Goal: Information Seeking & Learning: Learn about a topic

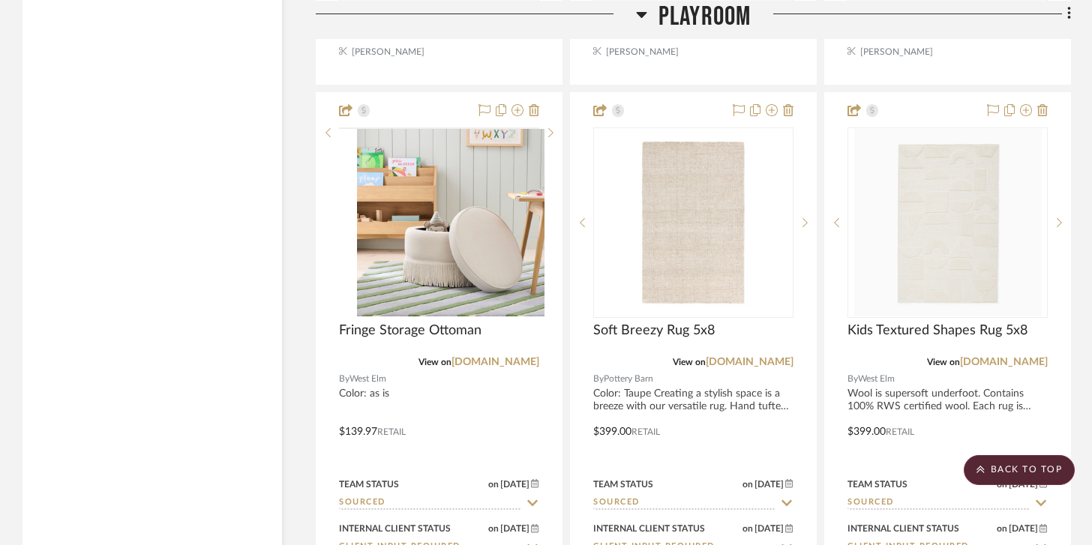
scroll to position [6280, 0]
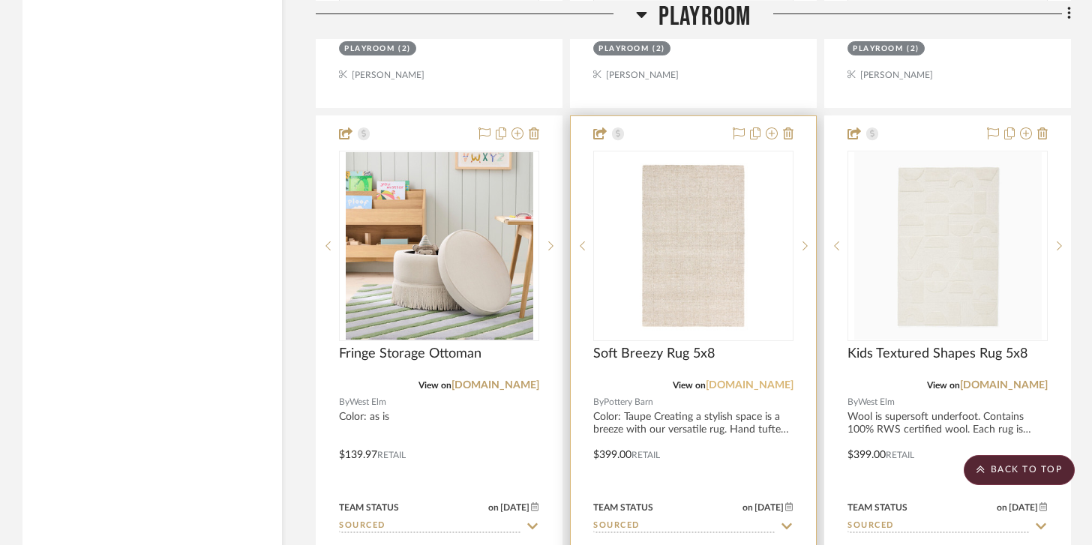
click at [718, 380] on link "[DOMAIN_NAME]" at bounding box center [750, 385] width 88 height 10
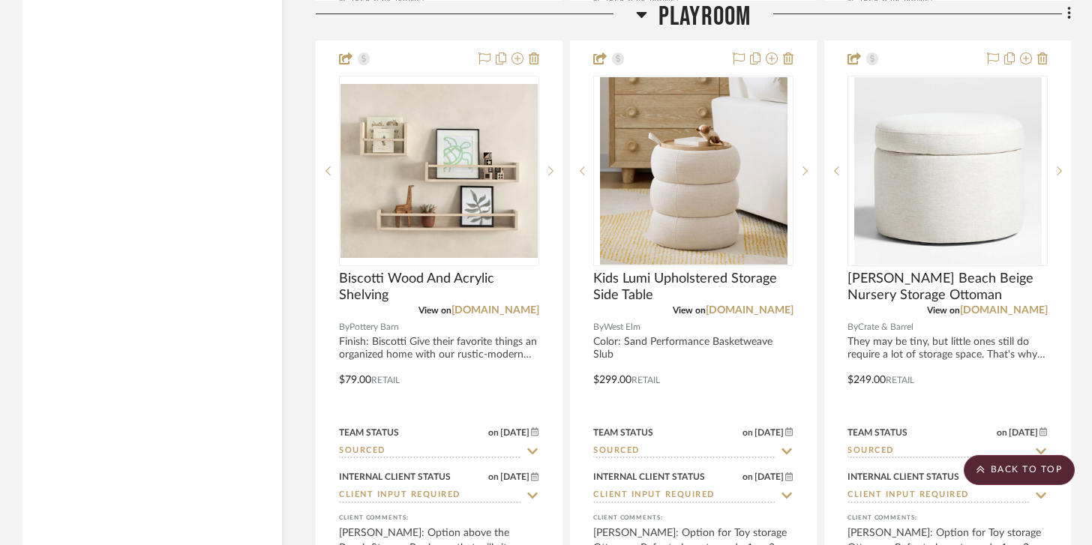
scroll to position [5690, 0]
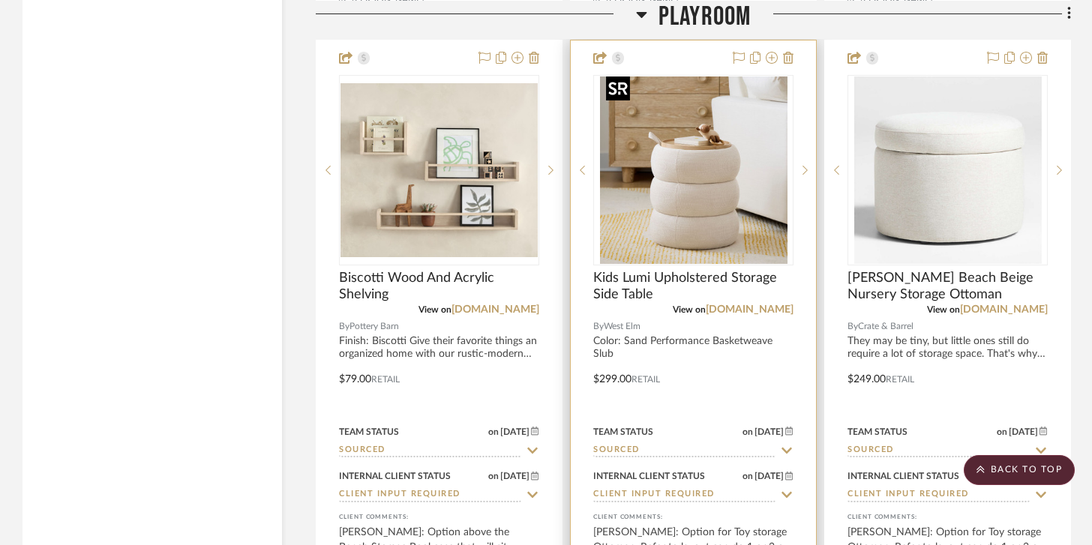
click at [688, 184] on img "0" at bounding box center [693, 169] width 187 height 187
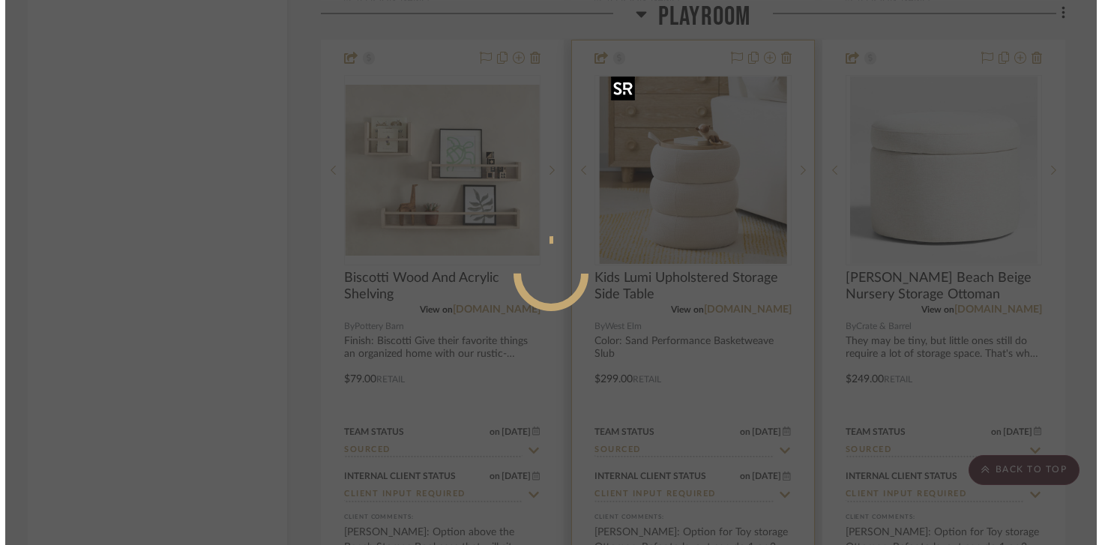
scroll to position [0, 0]
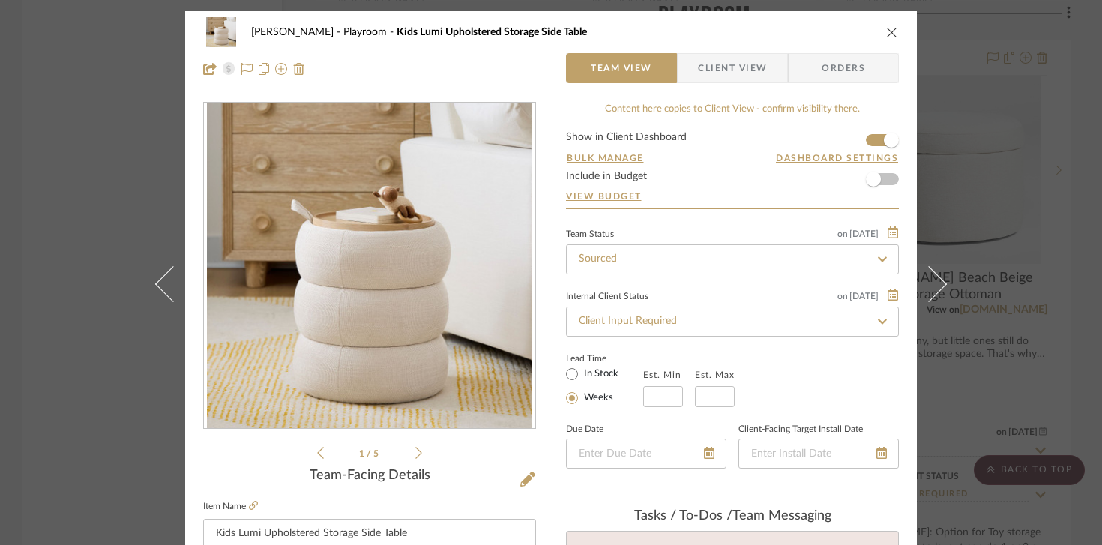
click at [891, 39] on div "[PERSON_NAME] Playroom Kids Lumi Upholstered Storage Side Table" at bounding box center [551, 32] width 696 height 30
click at [887, 22] on div "[PERSON_NAME] Playroom Kids Lumi Upholstered Storage Side Table" at bounding box center [551, 32] width 696 height 30
click at [887, 29] on icon "close" at bounding box center [892, 32] width 12 height 12
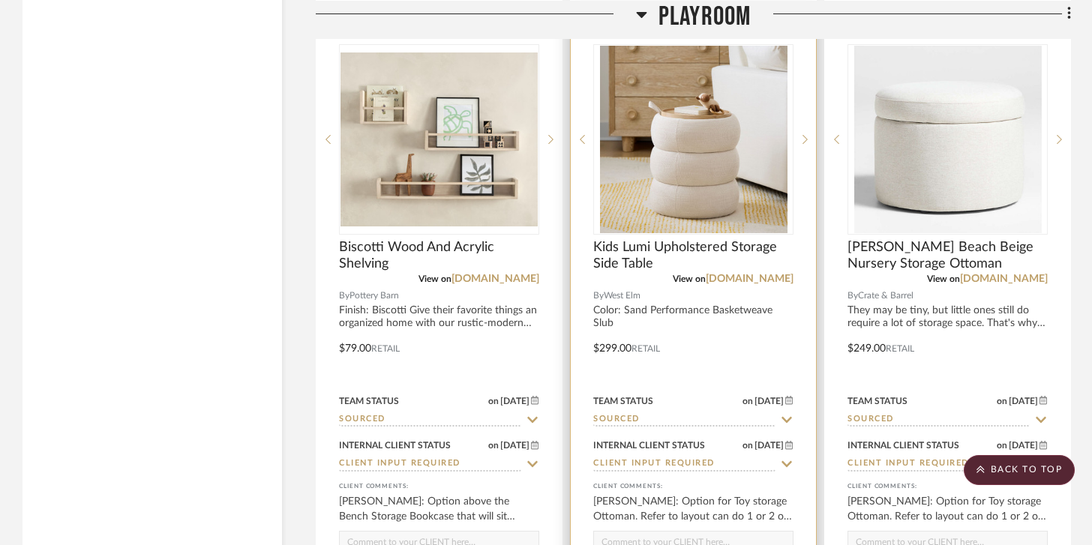
scroll to position [5622, 0]
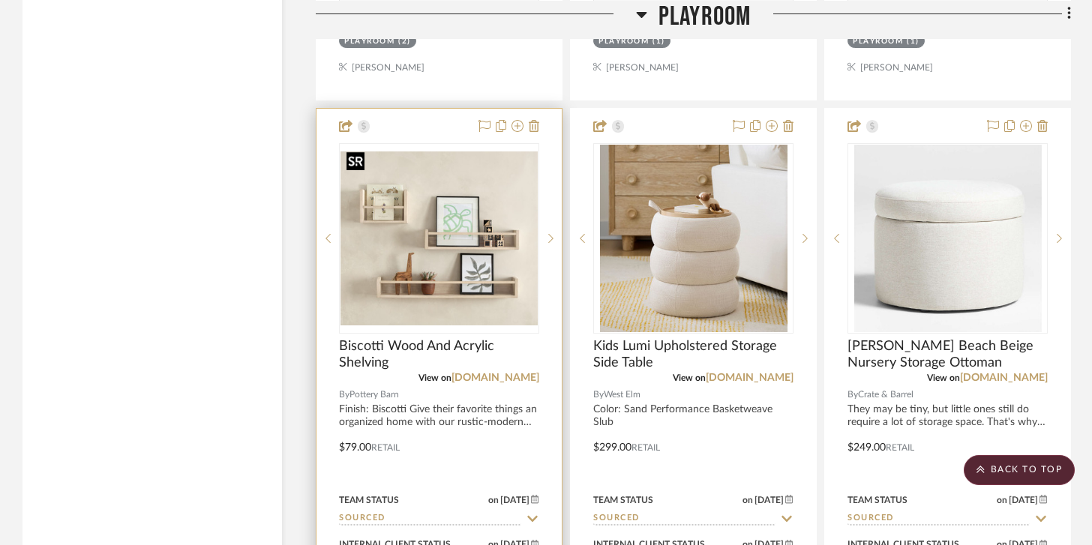
click at [436, 280] on img "0" at bounding box center [438, 238] width 197 height 174
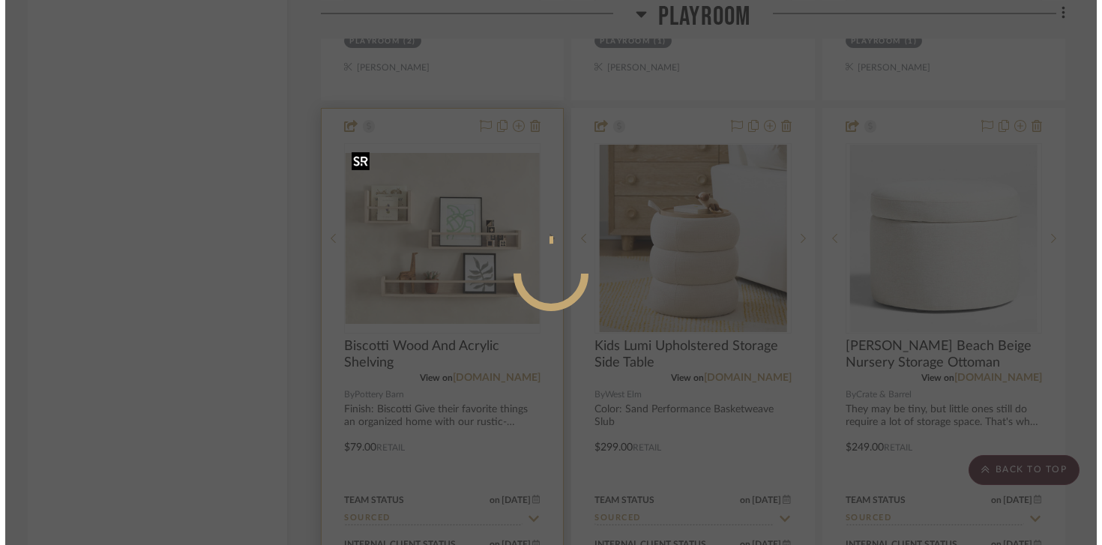
scroll to position [0, 0]
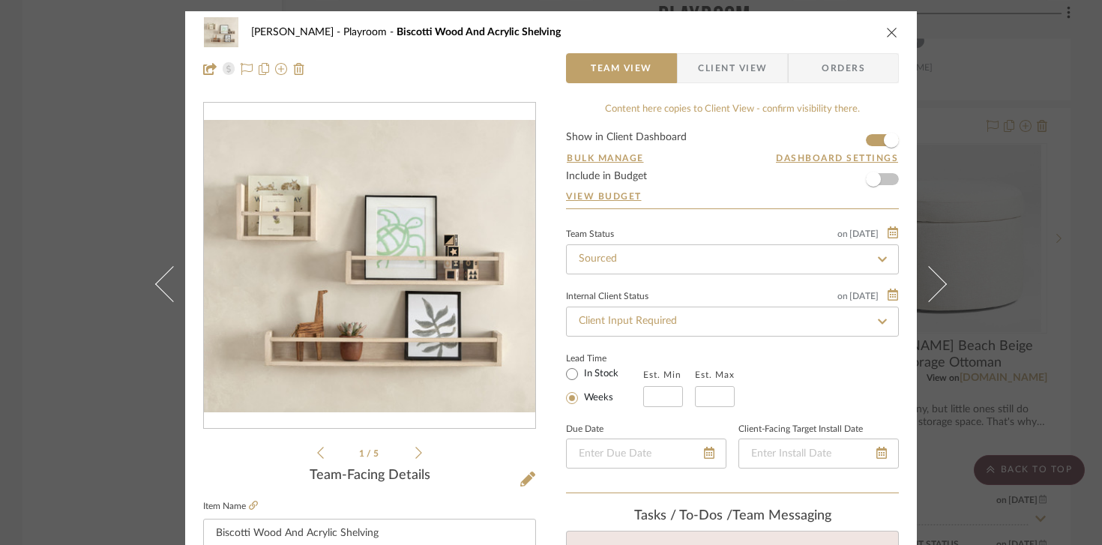
click at [415, 454] on icon at bounding box center [418, 452] width 7 height 13
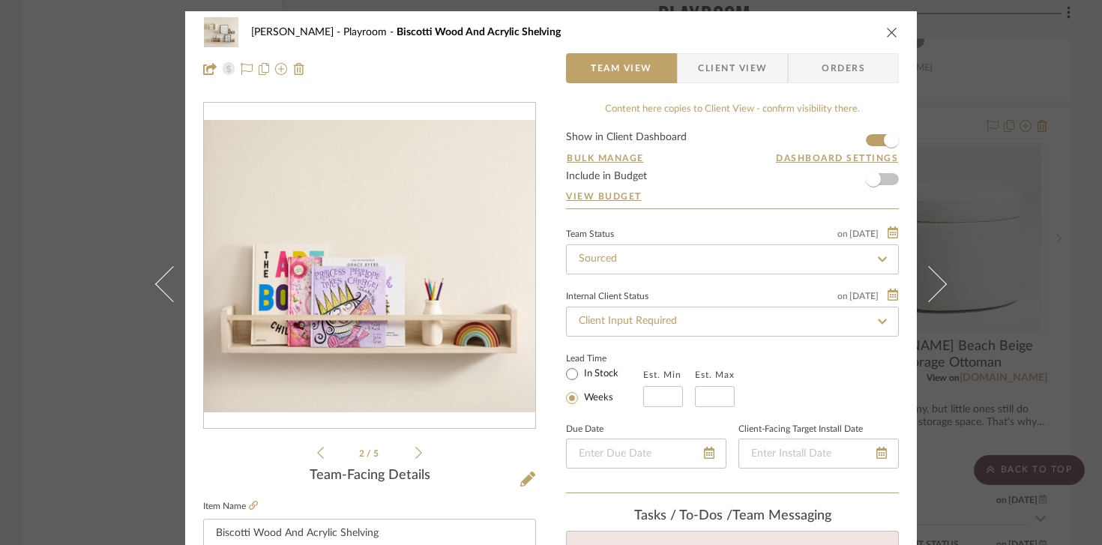
click at [415, 454] on icon at bounding box center [418, 452] width 7 height 13
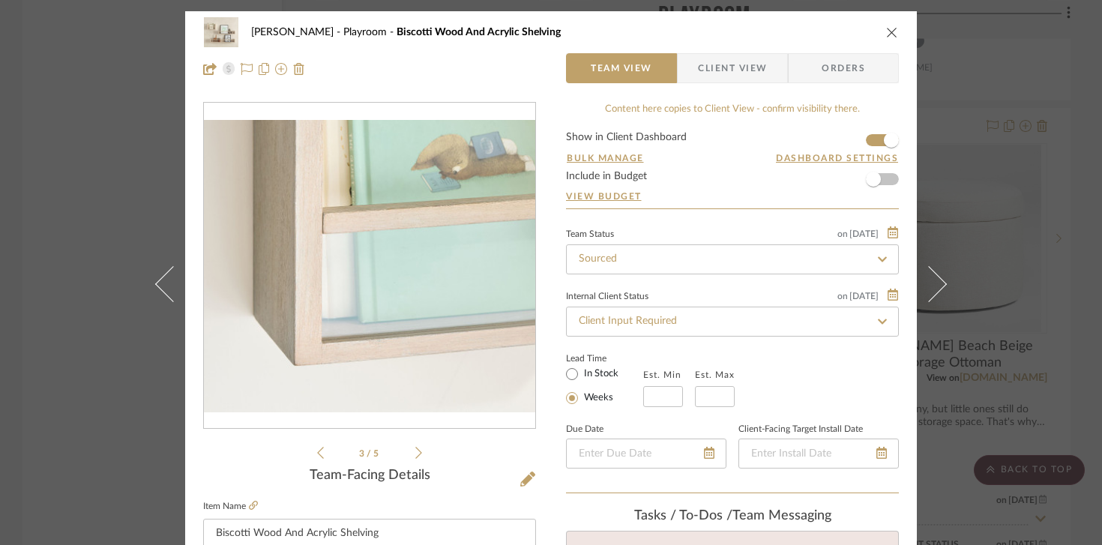
click at [415, 454] on icon at bounding box center [418, 452] width 7 height 13
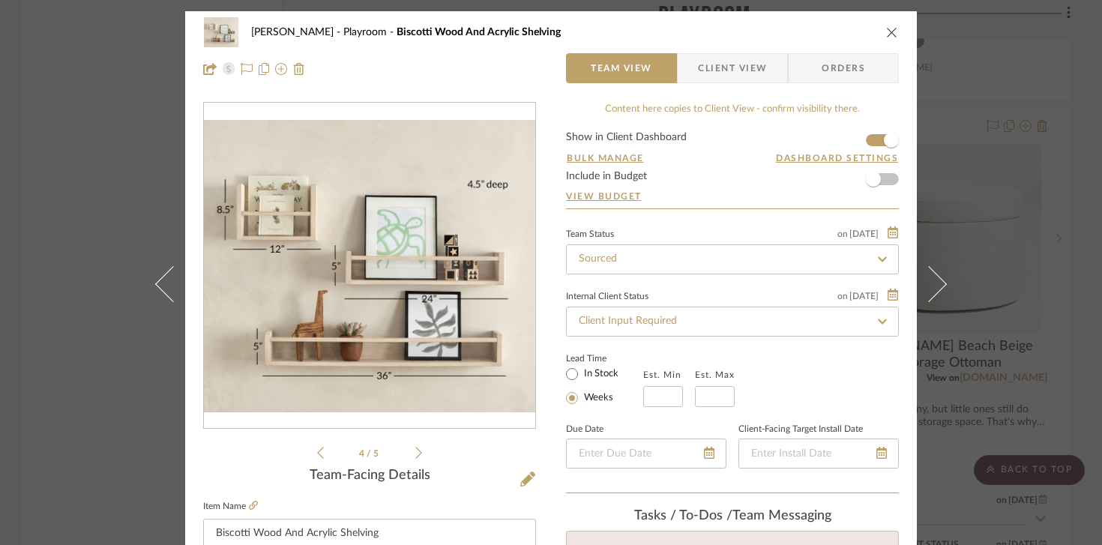
click at [415, 454] on icon at bounding box center [418, 452] width 7 height 13
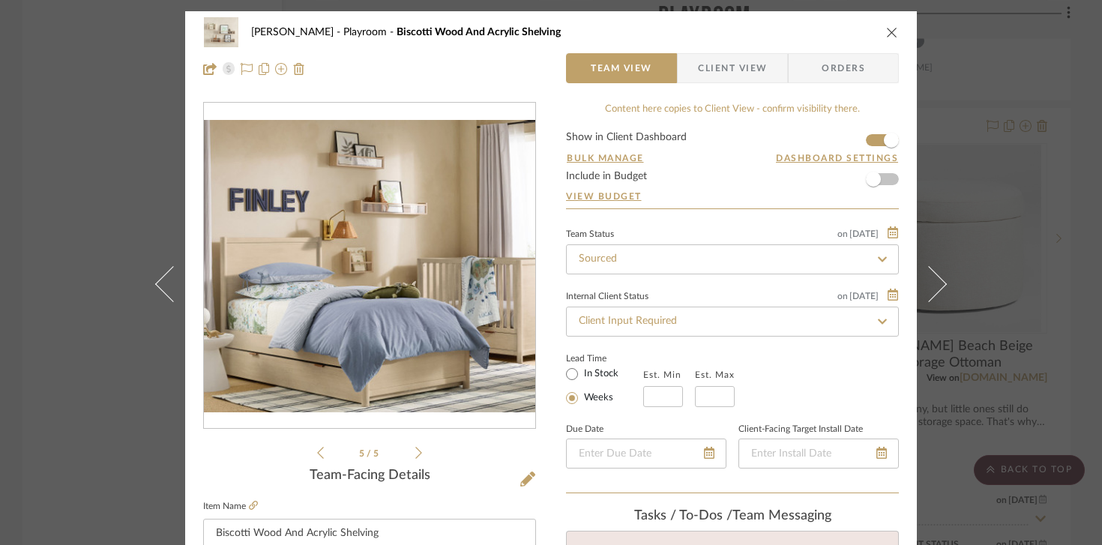
click at [324, 457] on li "5 / 5" at bounding box center [369, 453] width 91 height 18
click at [324, 454] on li "5 / 5" at bounding box center [369, 453] width 91 height 18
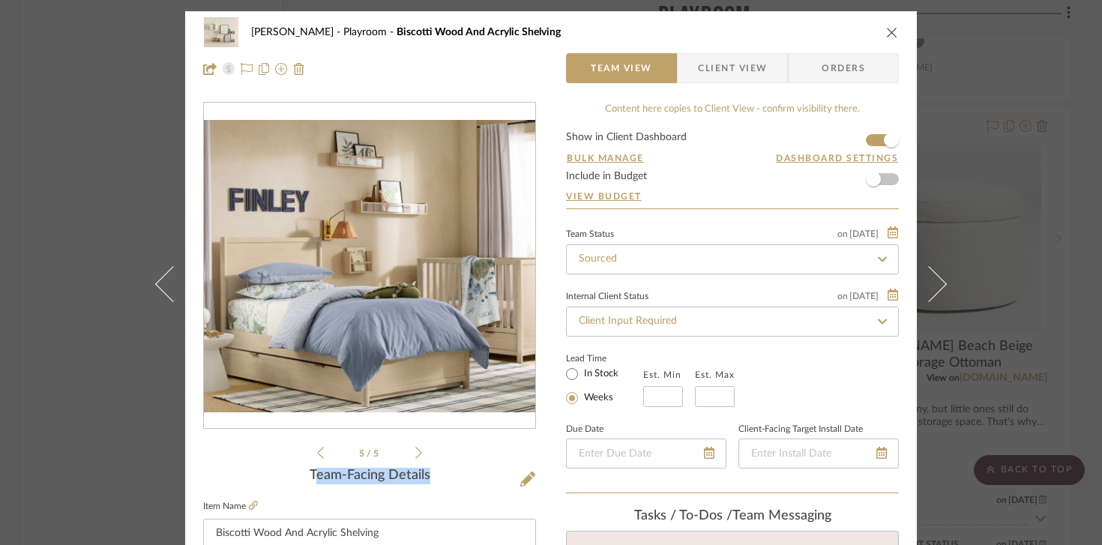
click at [317, 451] on icon at bounding box center [320, 452] width 7 height 13
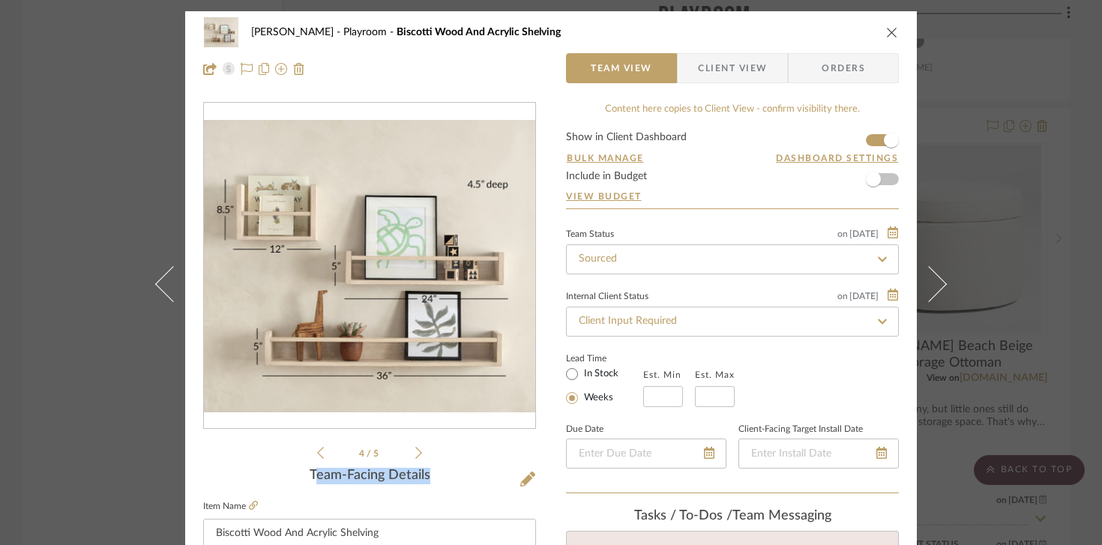
click at [317, 451] on icon at bounding box center [320, 452] width 7 height 13
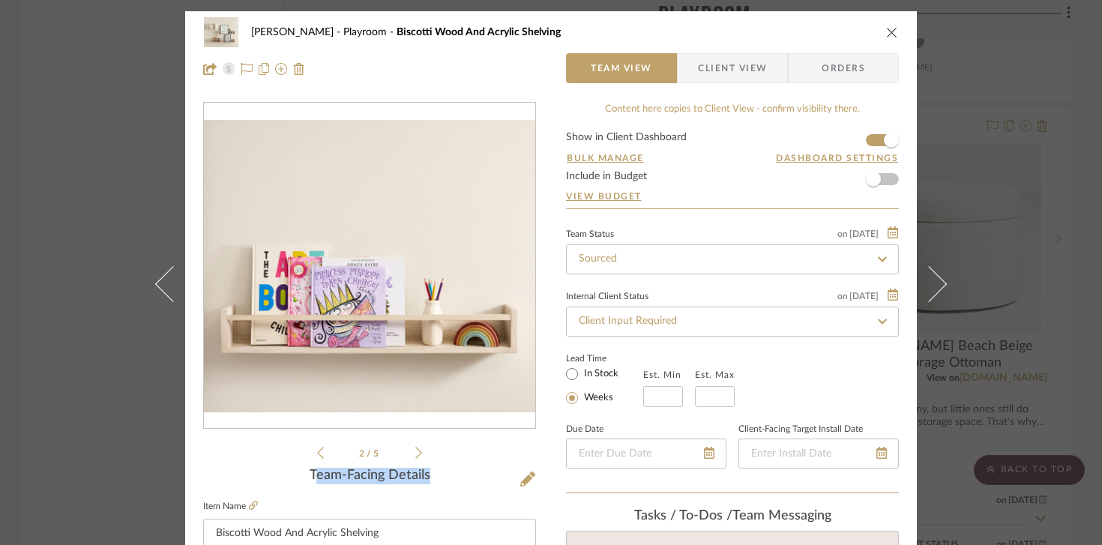
click at [317, 451] on icon at bounding box center [320, 452] width 7 height 13
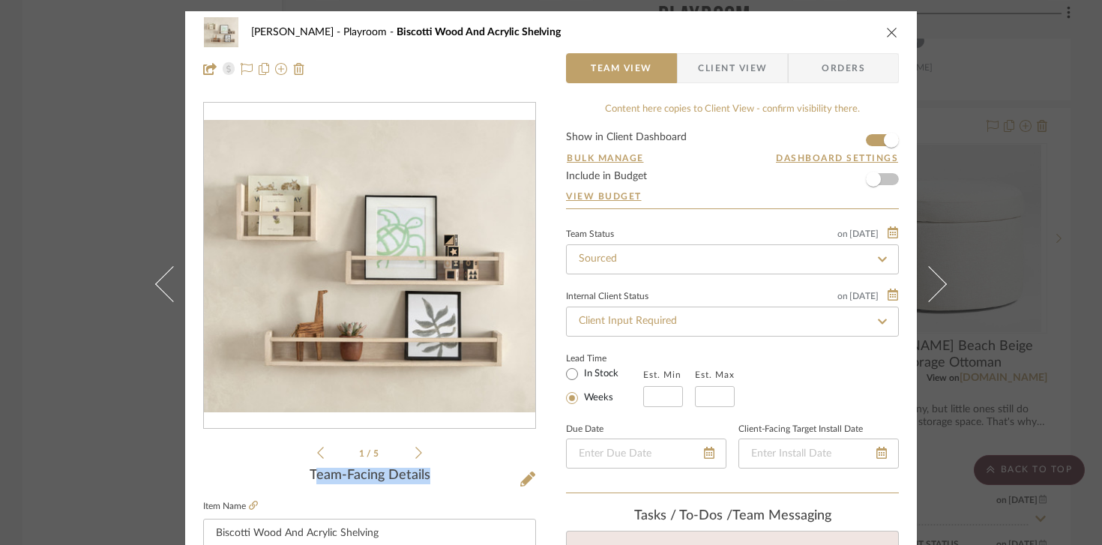
click at [317, 456] on icon at bounding box center [320, 452] width 7 height 13
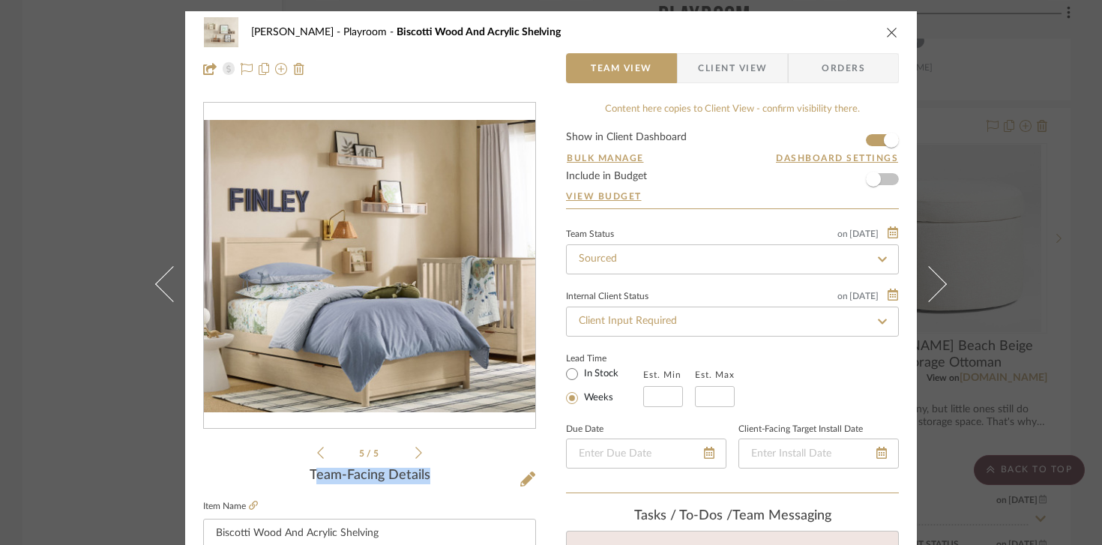
click at [317, 456] on icon at bounding box center [320, 452] width 7 height 13
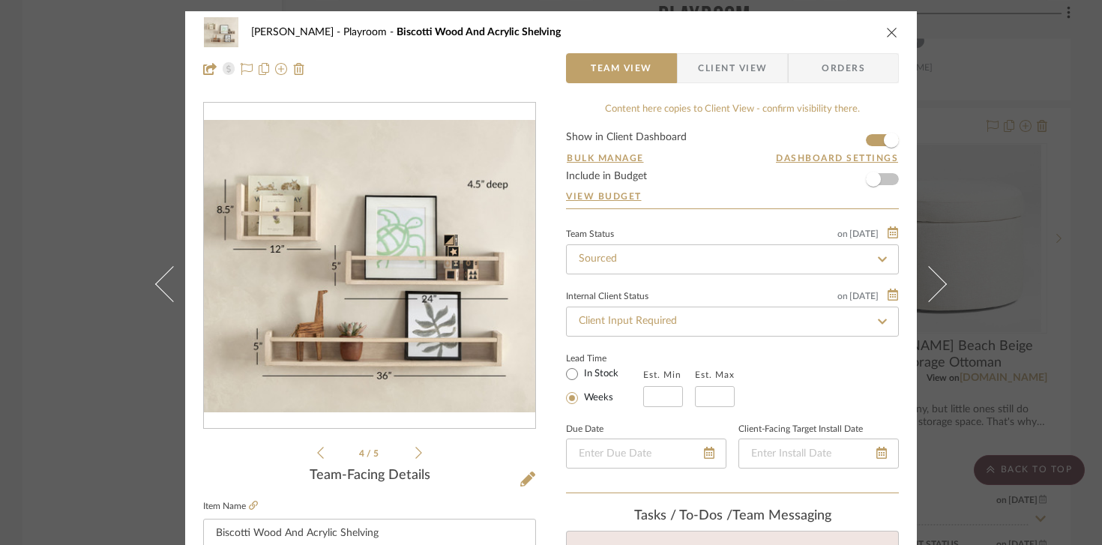
click at [418, 453] on div "4 / 5" at bounding box center [369, 282] width 333 height 360
click at [416, 453] on icon at bounding box center [418, 452] width 7 height 13
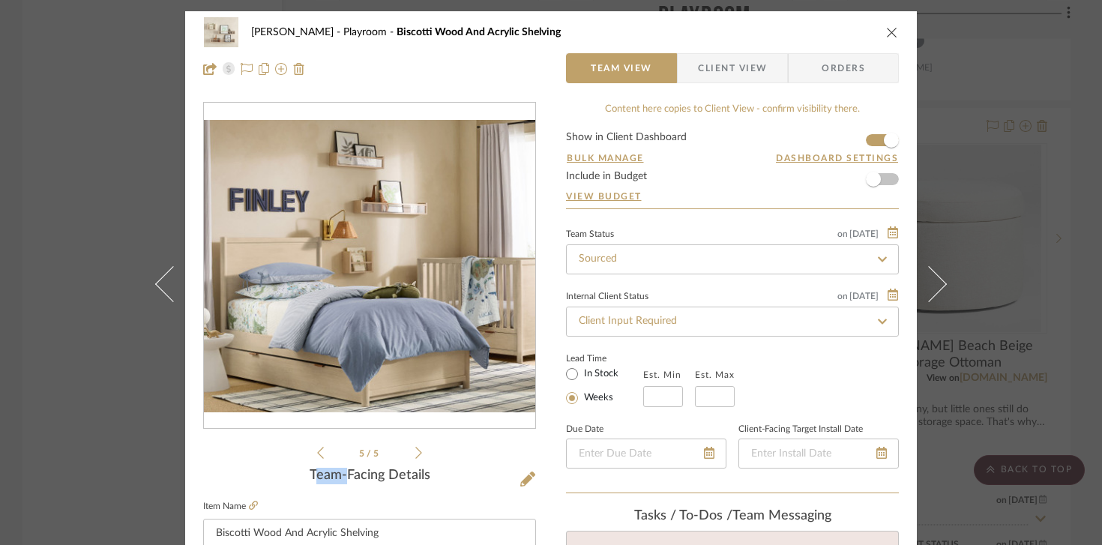
click at [416, 453] on icon at bounding box center [418, 452] width 7 height 13
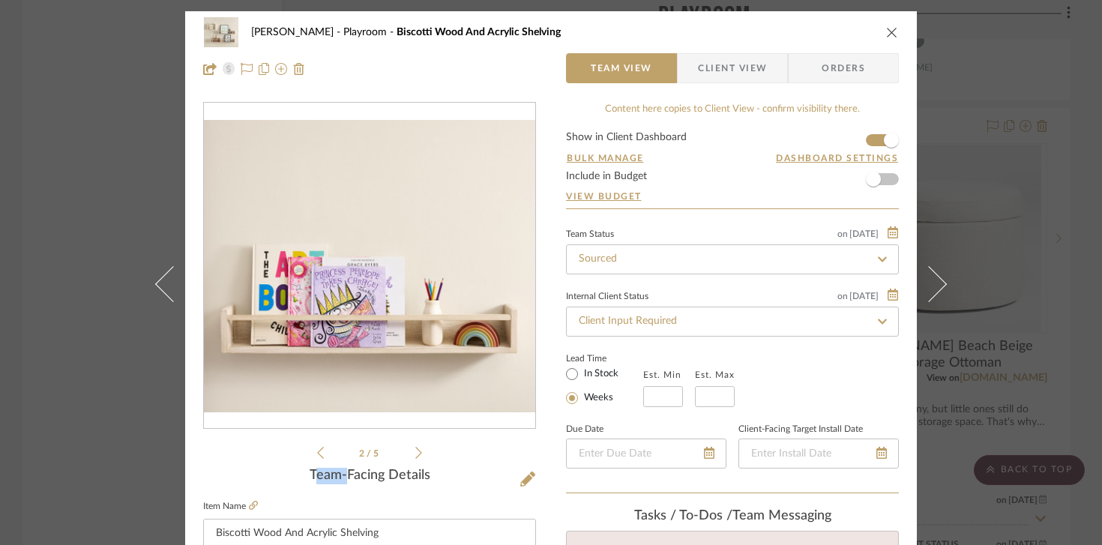
click at [416, 453] on icon at bounding box center [418, 452] width 7 height 13
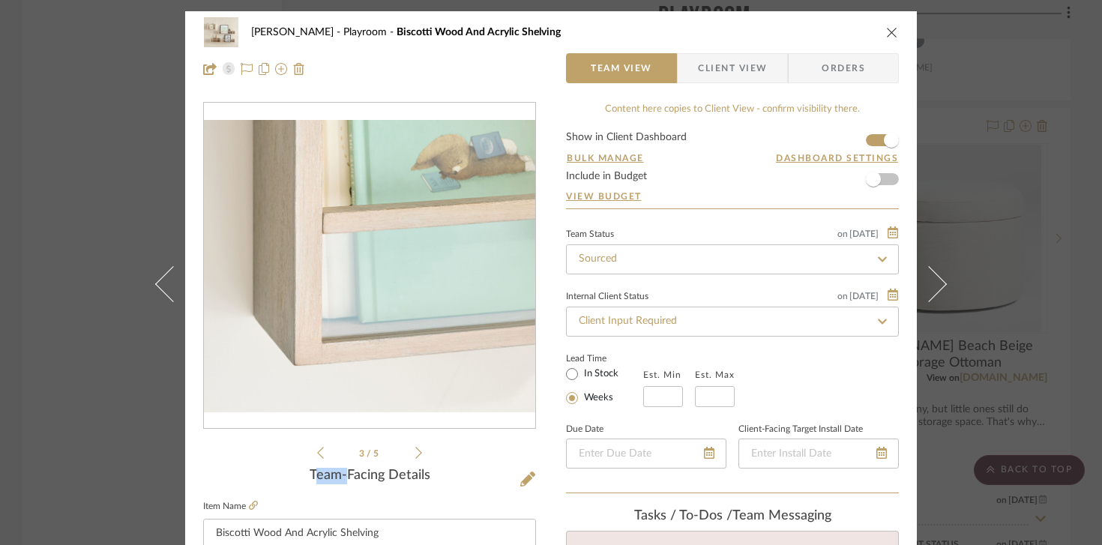
click at [416, 453] on icon at bounding box center [418, 452] width 7 height 13
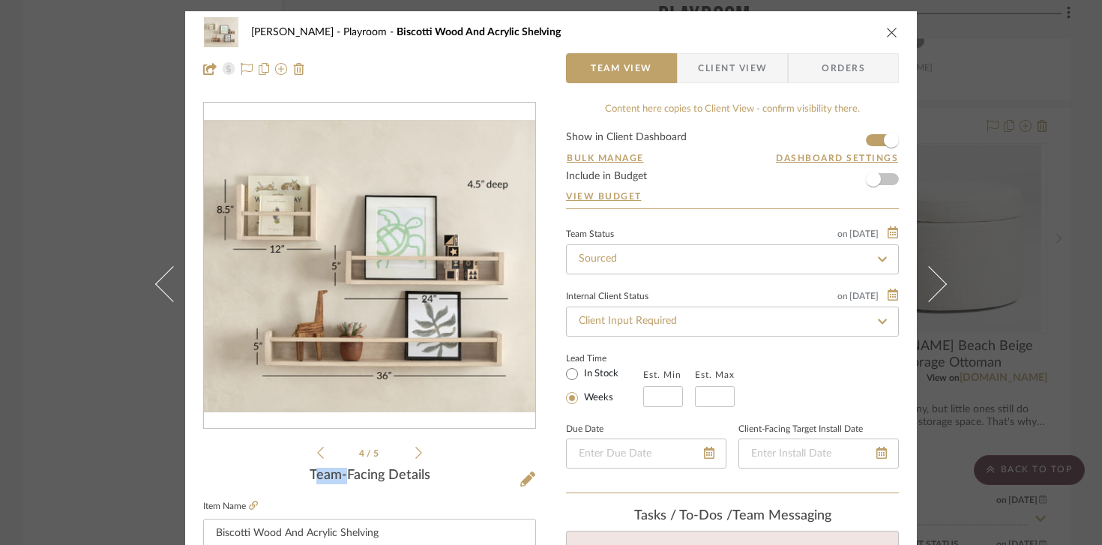
click at [416, 453] on icon at bounding box center [418, 452] width 7 height 13
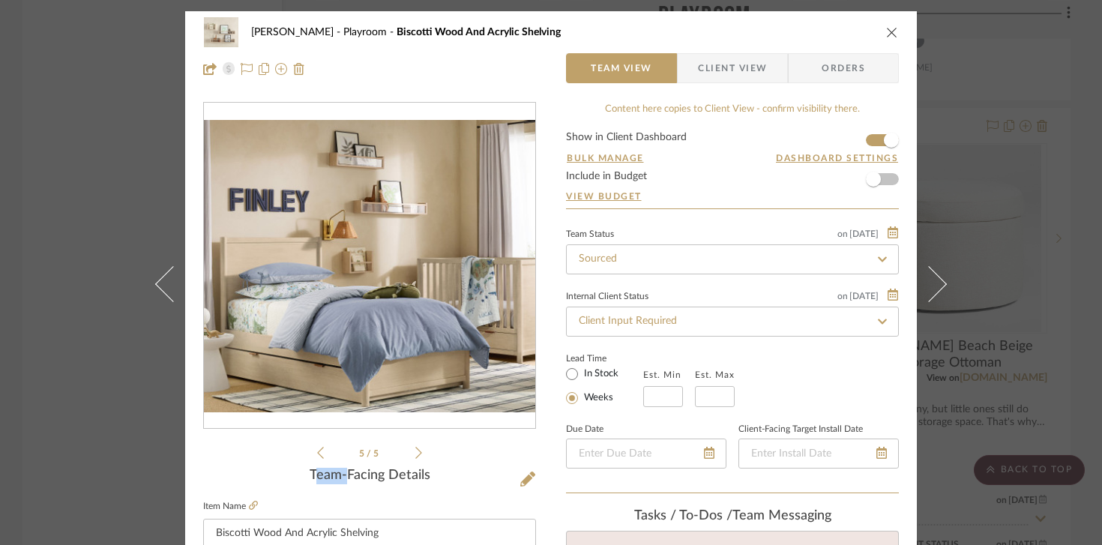
click at [416, 453] on icon at bounding box center [418, 452] width 7 height 13
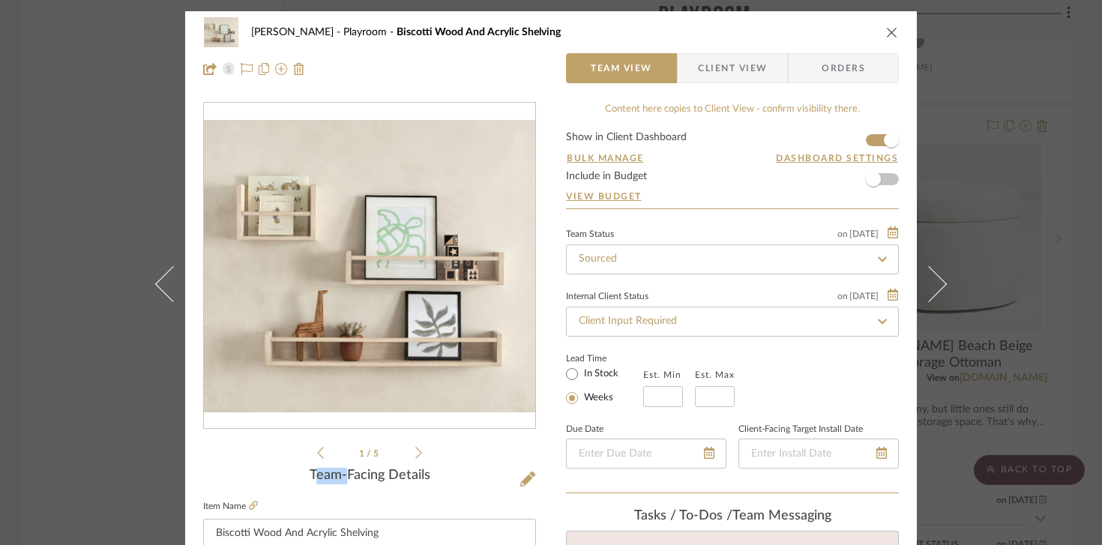
click at [416, 454] on icon at bounding box center [418, 452] width 7 height 13
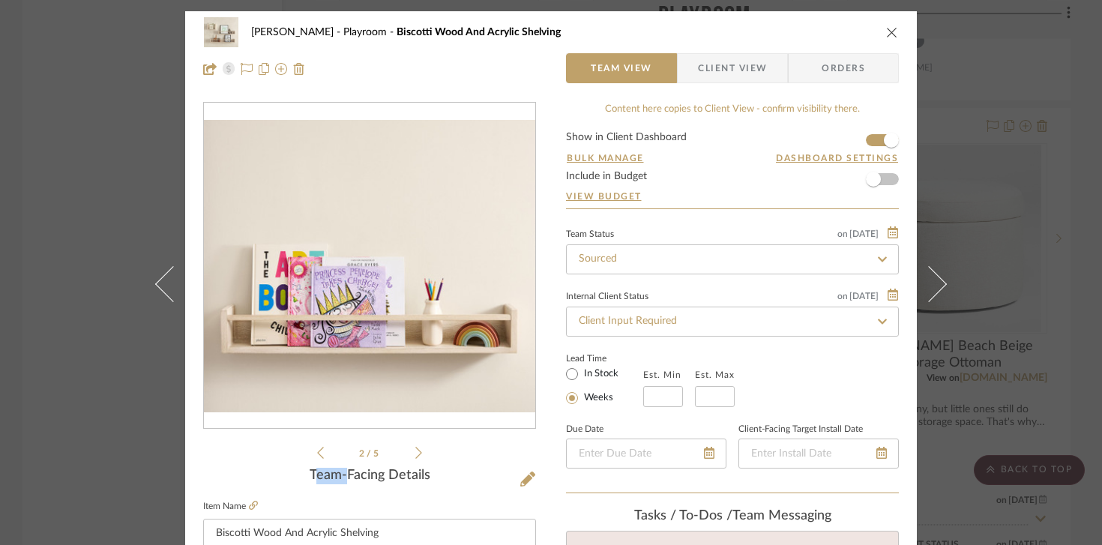
click at [317, 451] on icon at bounding box center [320, 452] width 7 height 13
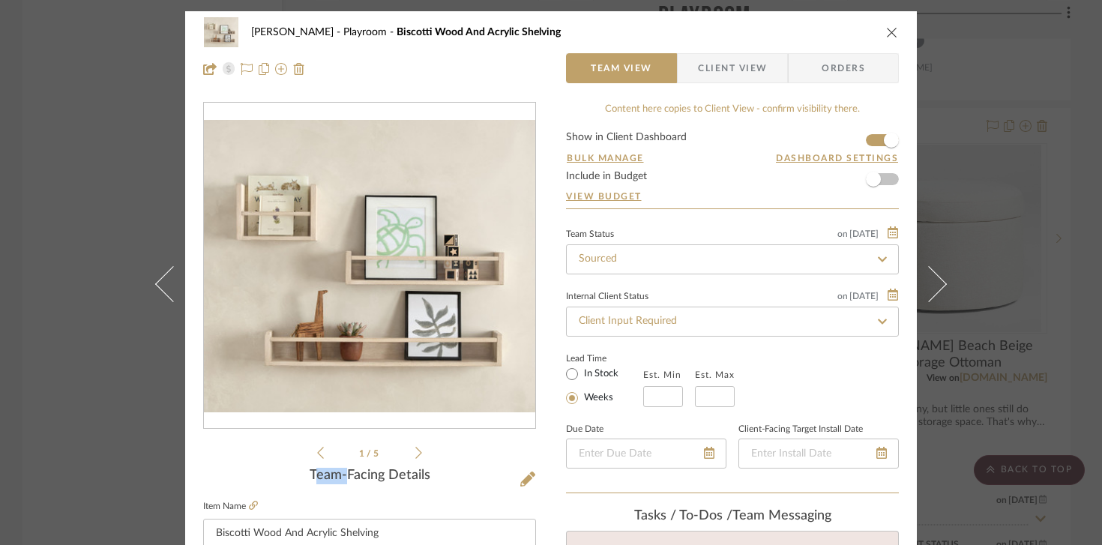
click at [317, 451] on icon at bounding box center [320, 452] width 7 height 13
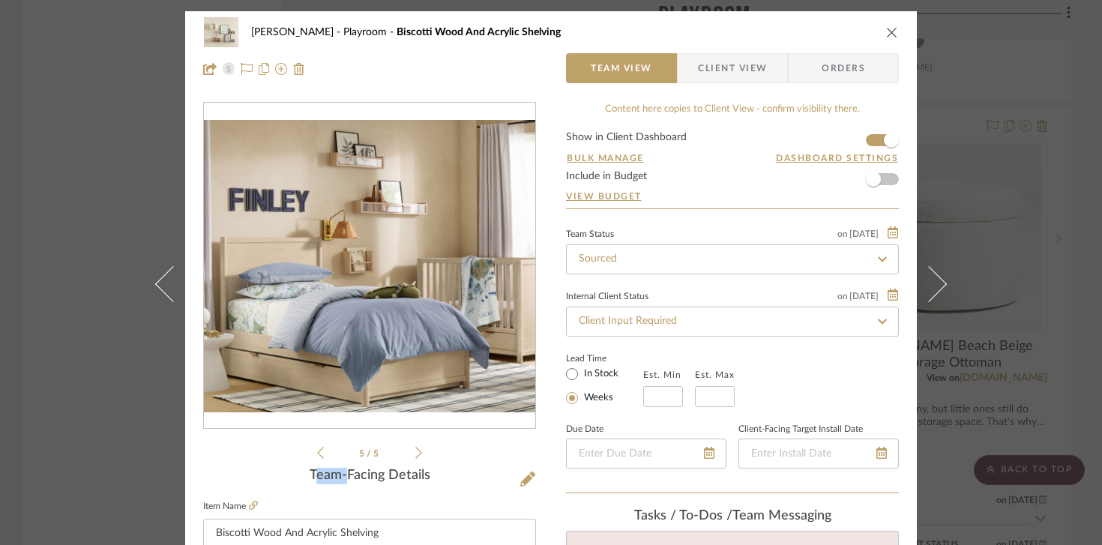
click at [415, 450] on icon at bounding box center [418, 452] width 7 height 13
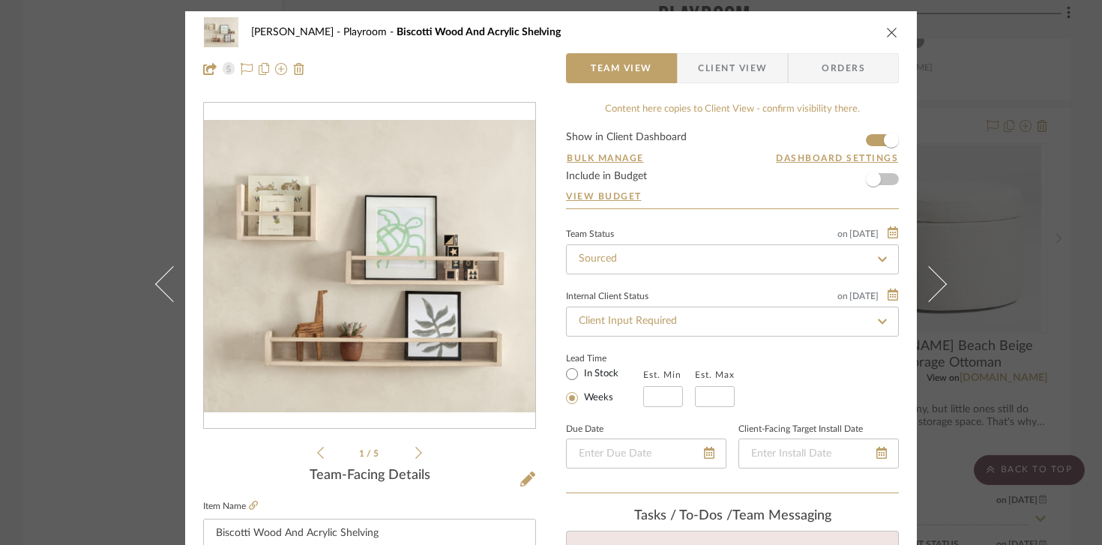
click at [898, 28] on div "[PERSON_NAME] Playroom Biscotti Wood And Acrylic Shelving Team View Client View…" at bounding box center [551, 50] width 732 height 79
click at [888, 27] on icon "close" at bounding box center [892, 32] width 12 height 12
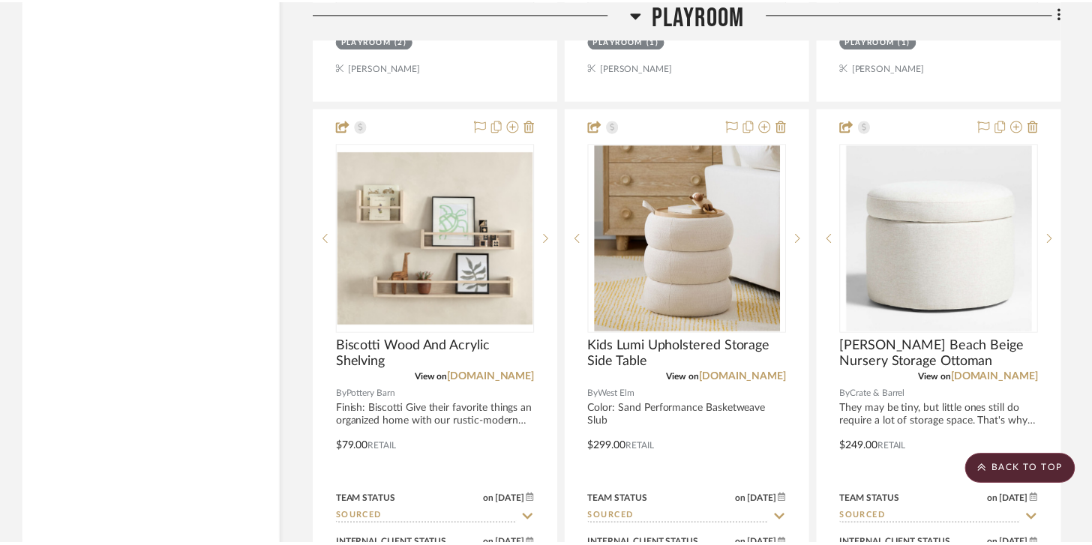
scroll to position [5622, 0]
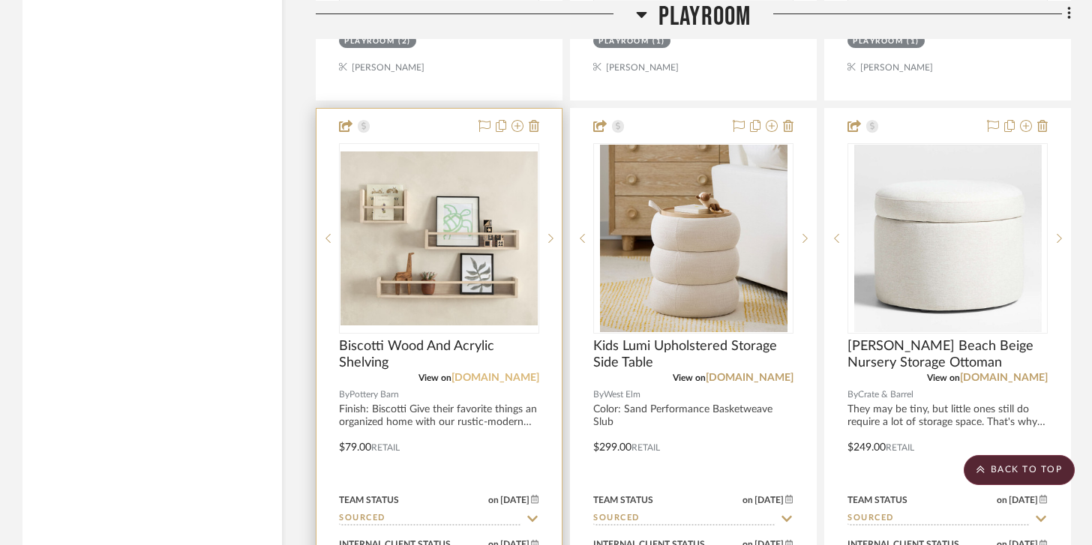
click at [467, 373] on link "[DOMAIN_NAME]" at bounding box center [495, 378] width 88 height 10
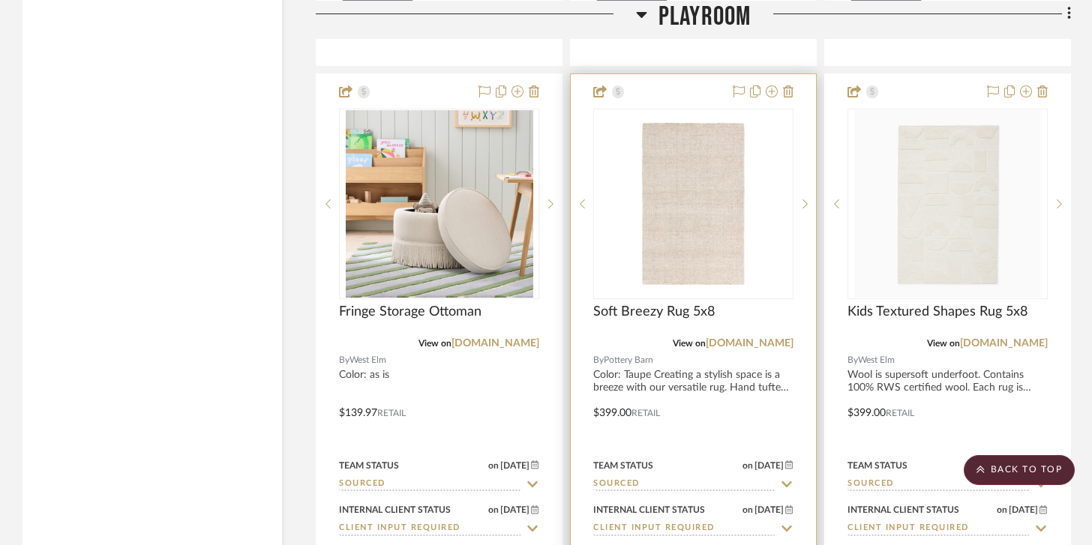
scroll to position [6319, 0]
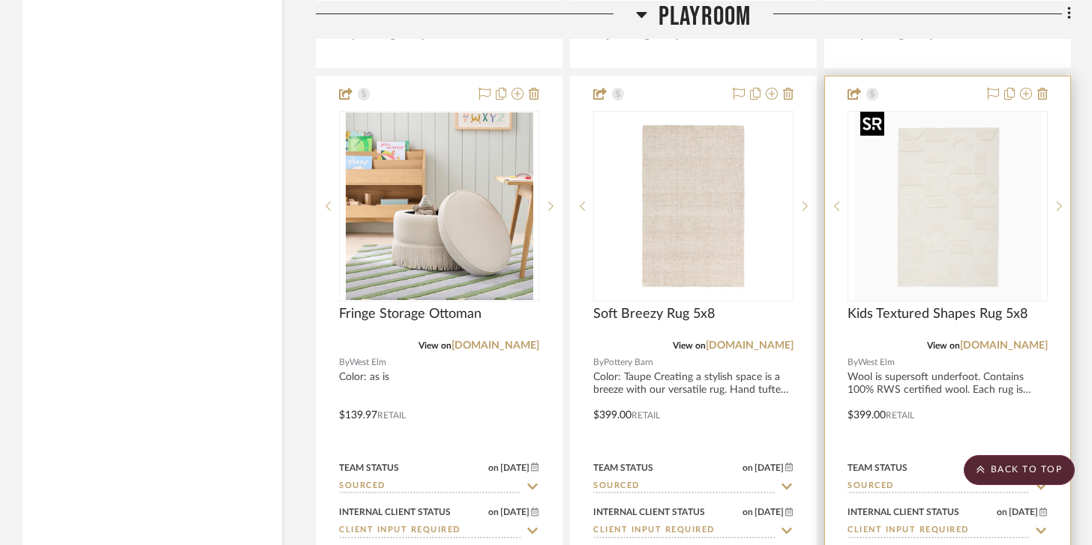
click at [0, 0] on img at bounding box center [0, 0] width 0 height 0
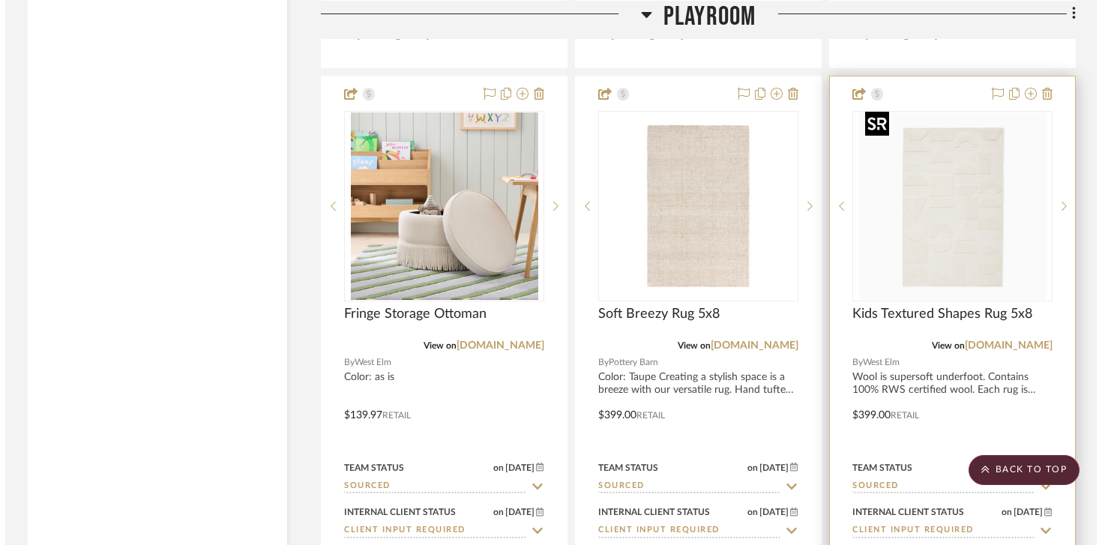
scroll to position [0, 0]
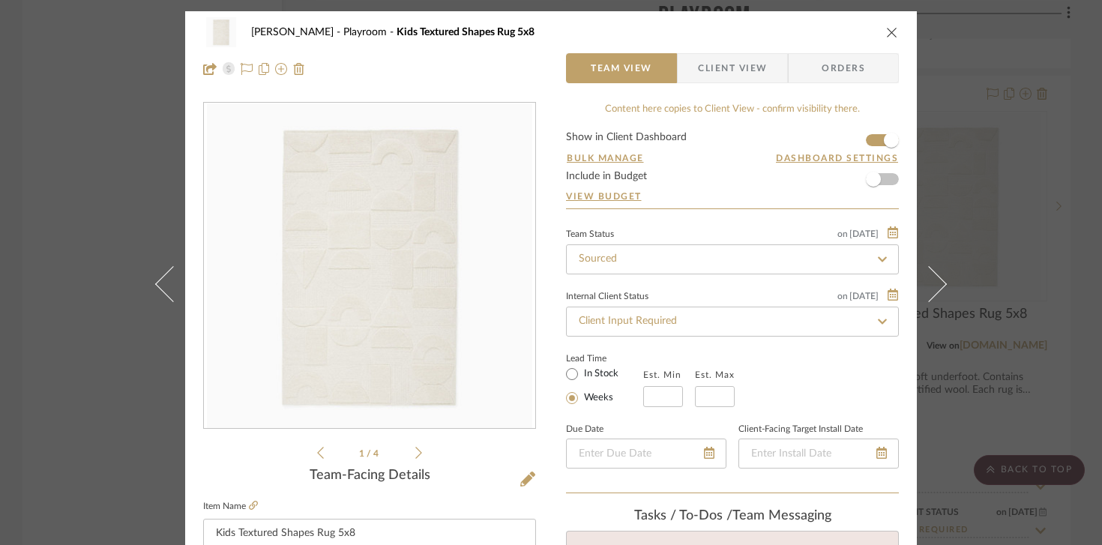
drag, startPoint x: 882, startPoint y: 28, endPoint x: 869, endPoint y: 25, distance: 13.1
click at [886, 28] on icon "close" at bounding box center [892, 32] width 12 height 12
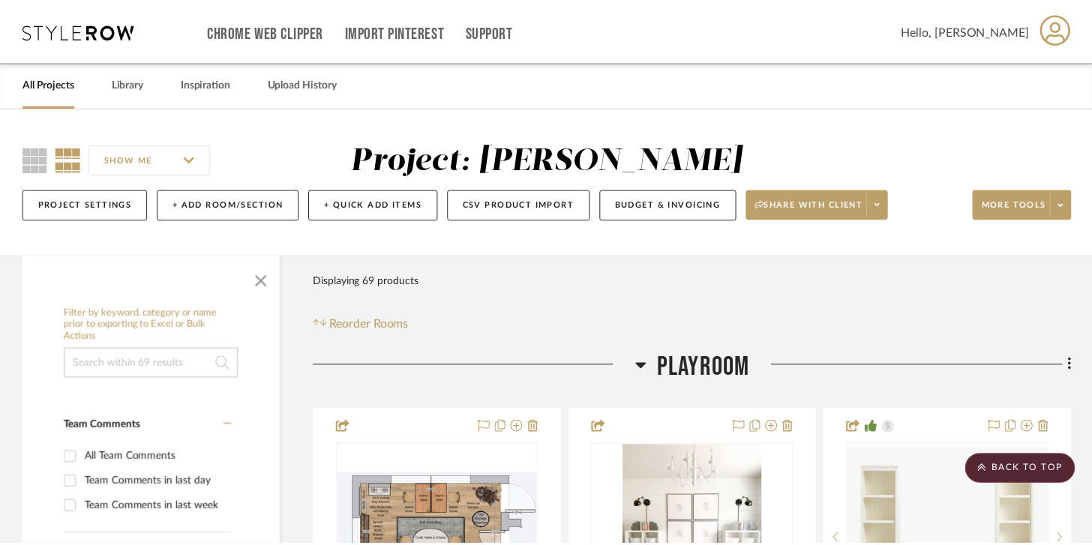
scroll to position [6319, 0]
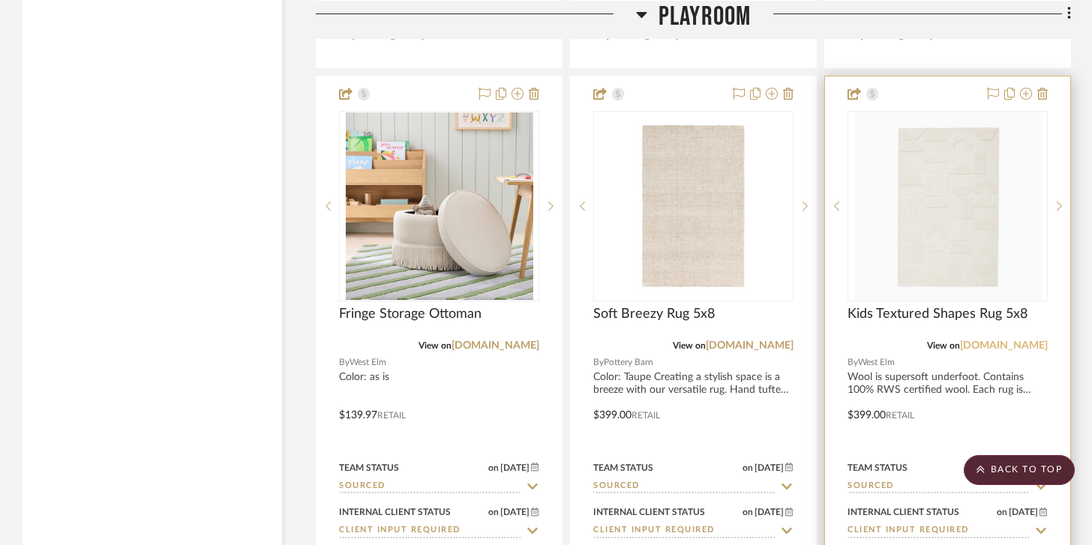
click at [1002, 342] on link "[DOMAIN_NAME]" at bounding box center [1004, 345] width 88 height 10
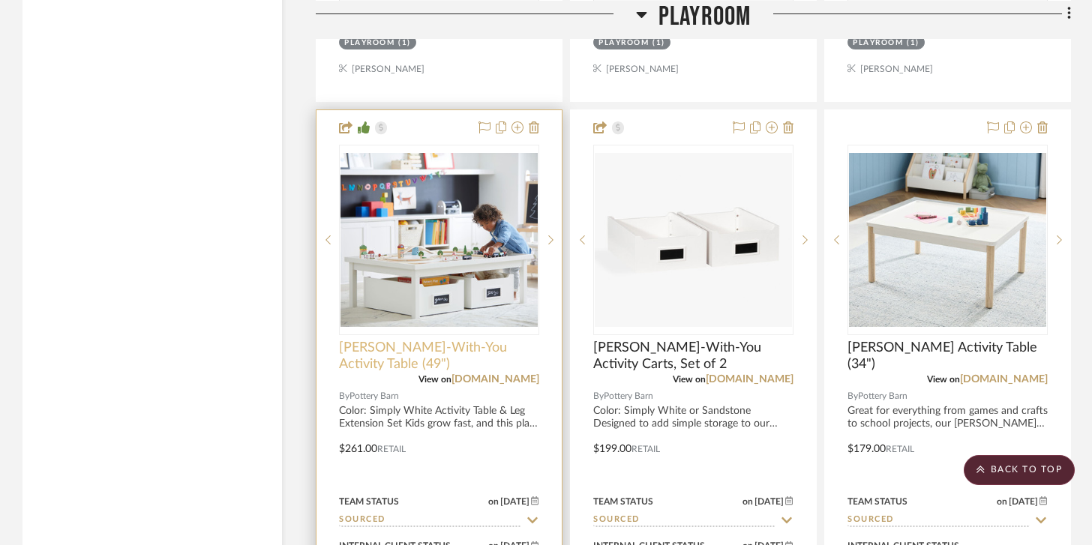
scroll to position [2958, 0]
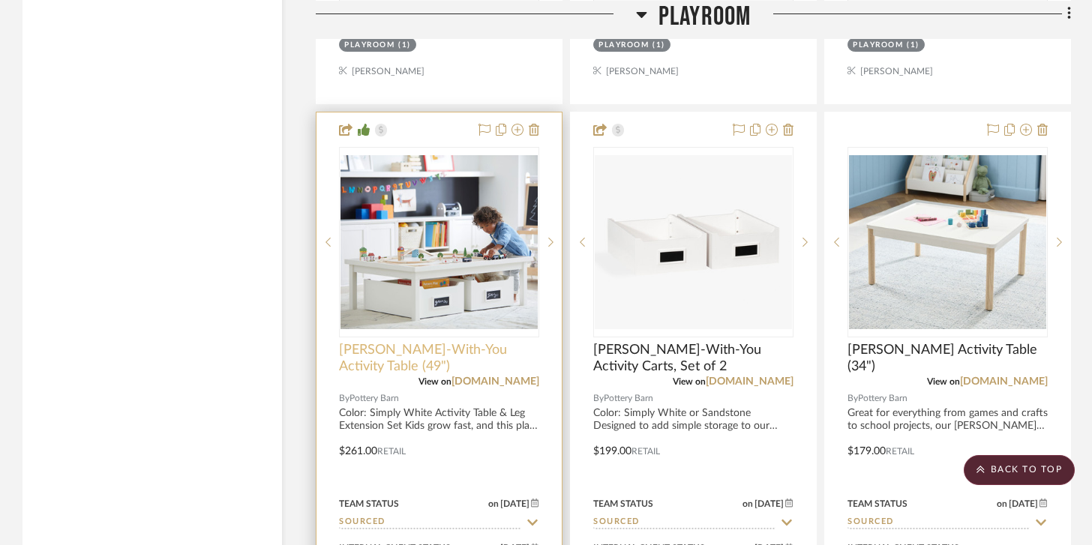
click at [465, 344] on span "[PERSON_NAME]-With-You Activity Table (49")" at bounding box center [439, 358] width 200 height 33
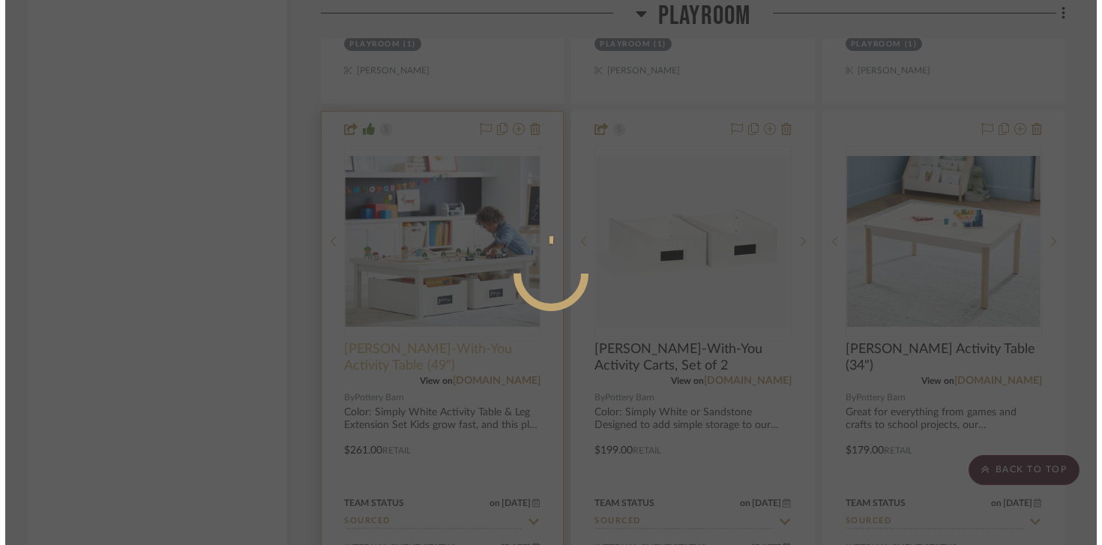
scroll to position [0, 0]
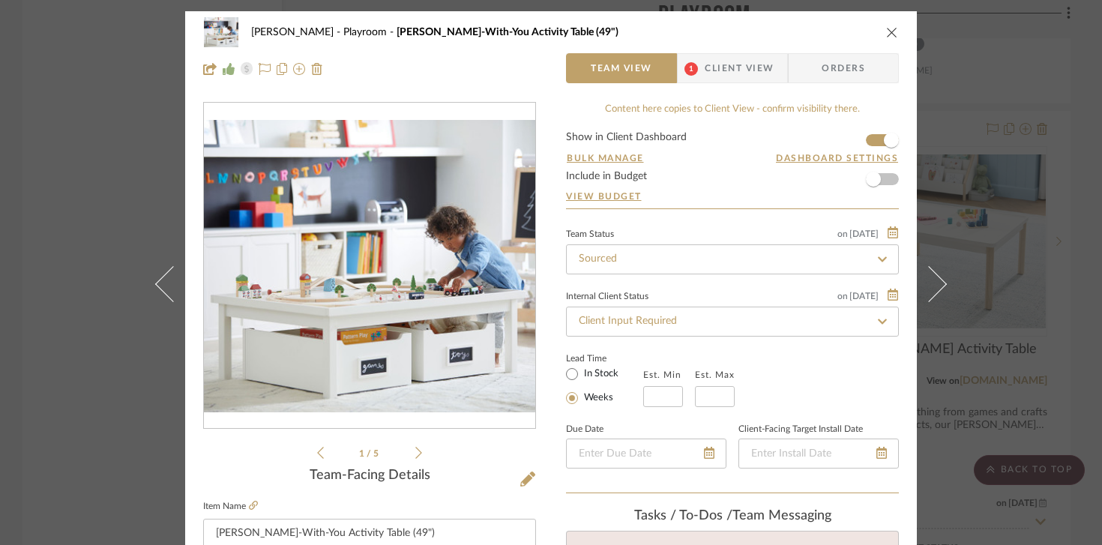
click at [891, 28] on icon "close" at bounding box center [892, 32] width 12 height 12
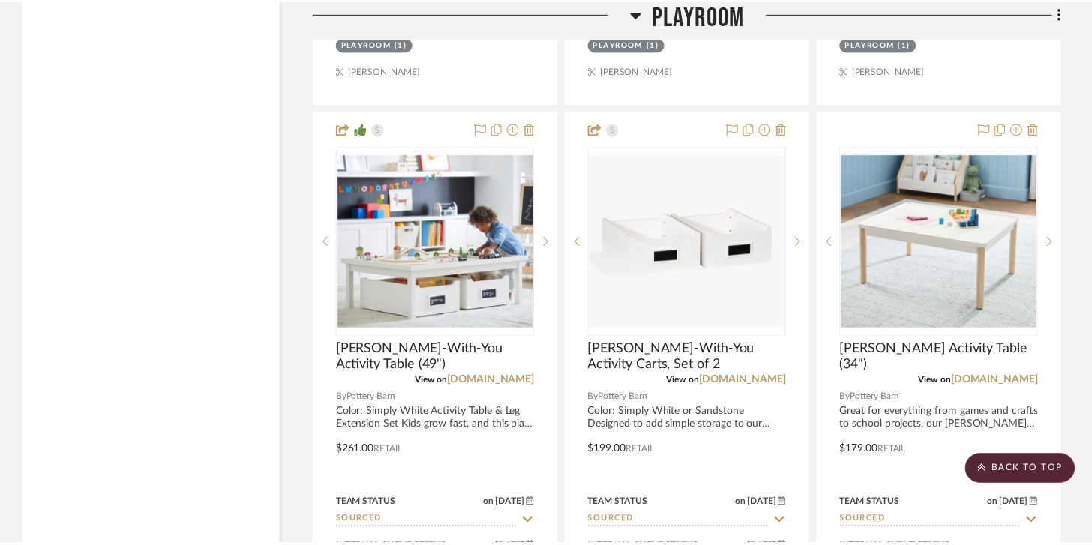
scroll to position [2958, 0]
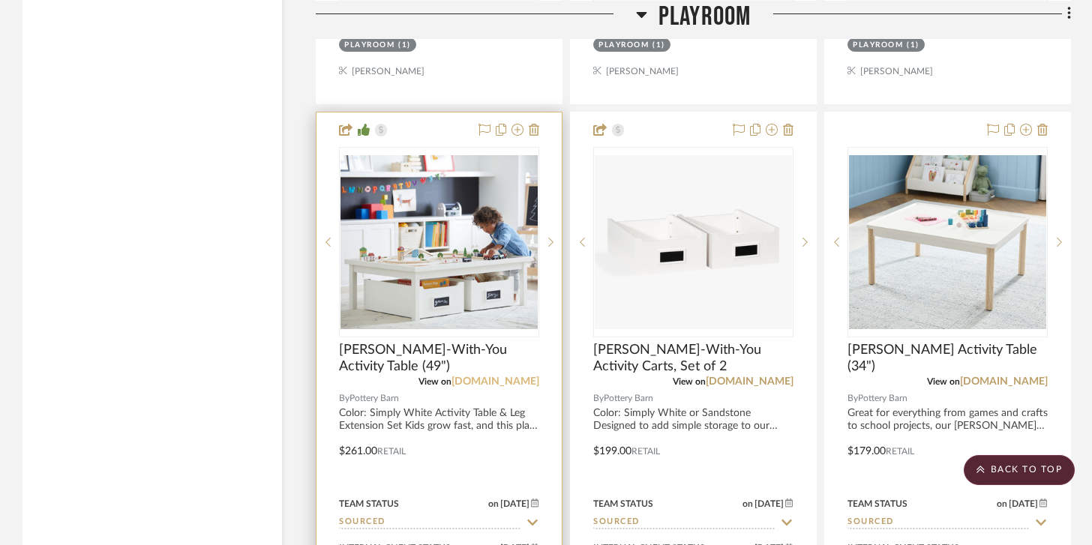
click at [460, 376] on link "[DOMAIN_NAME]" at bounding box center [495, 381] width 88 height 10
click at [457, 386] on div at bounding box center [438, 440] width 245 height 656
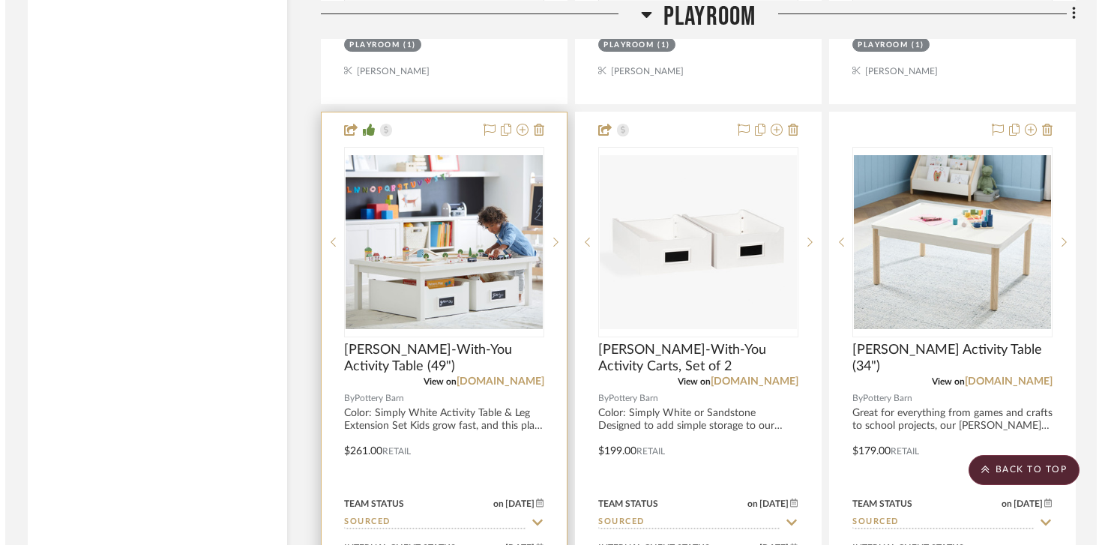
scroll to position [0, 0]
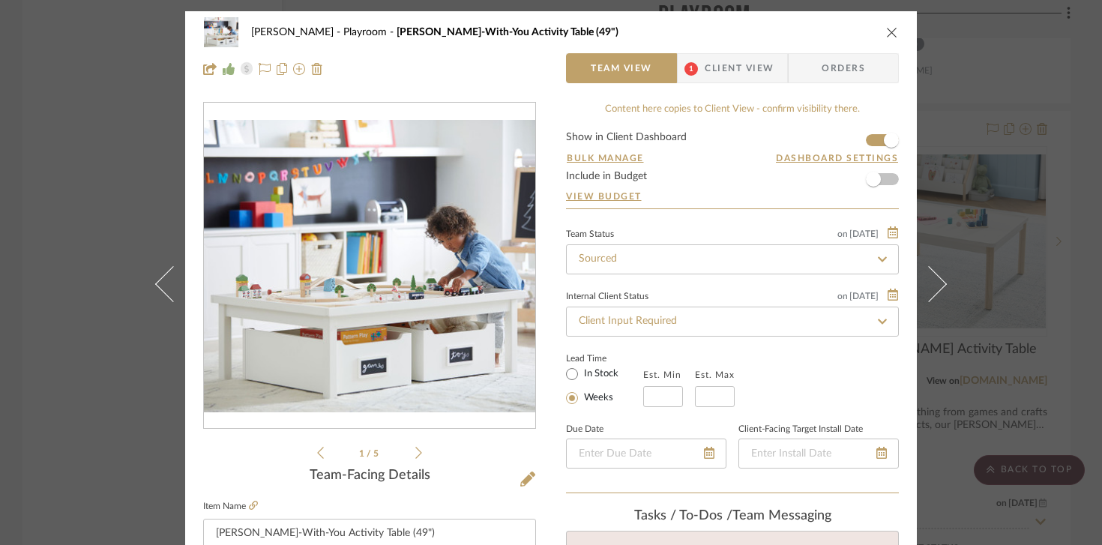
click at [881, 40] on div "[PERSON_NAME] Playroom Carolina Grow-With-You Activity Table (49")" at bounding box center [551, 32] width 696 height 30
click at [886, 35] on icon "close" at bounding box center [892, 32] width 12 height 12
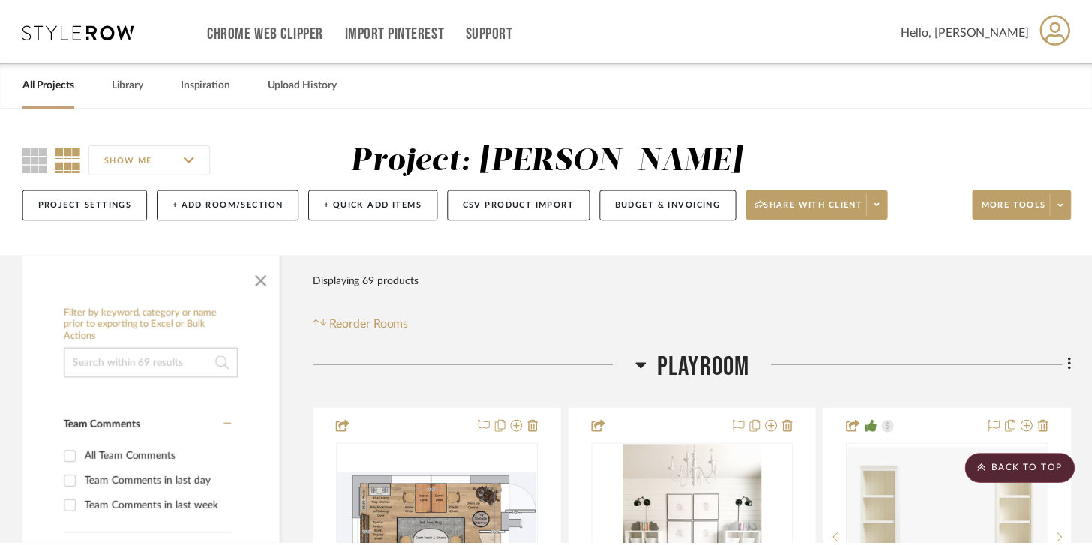
scroll to position [2958, 0]
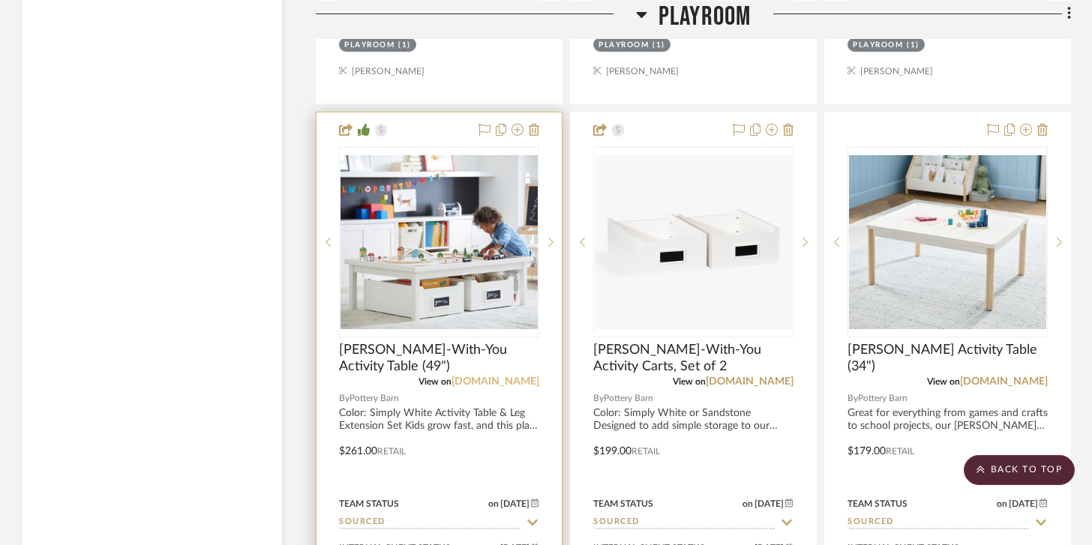
click at [493, 379] on link "[DOMAIN_NAME]" at bounding box center [495, 381] width 88 height 10
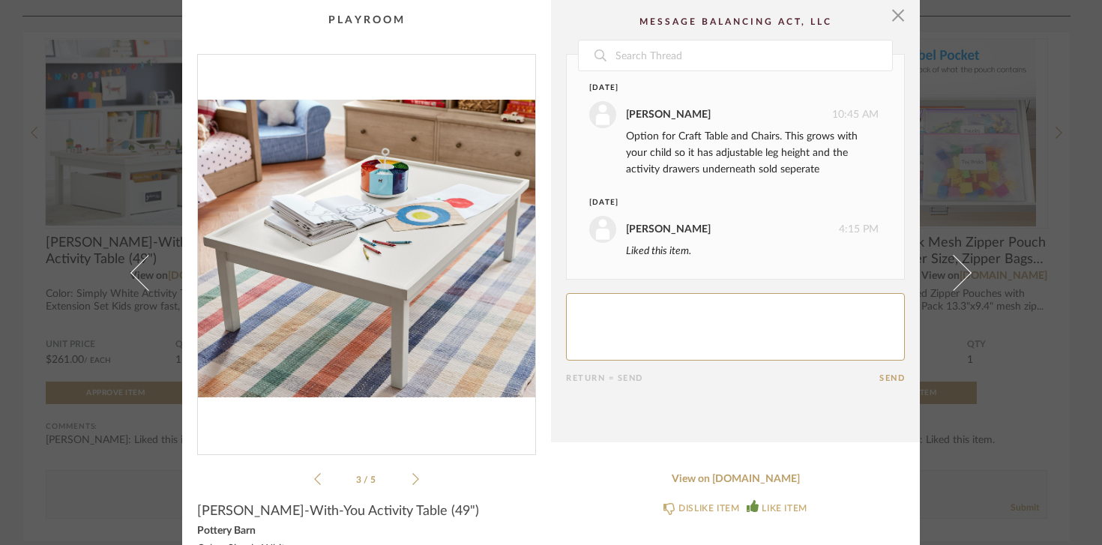
scroll to position [43, 0]
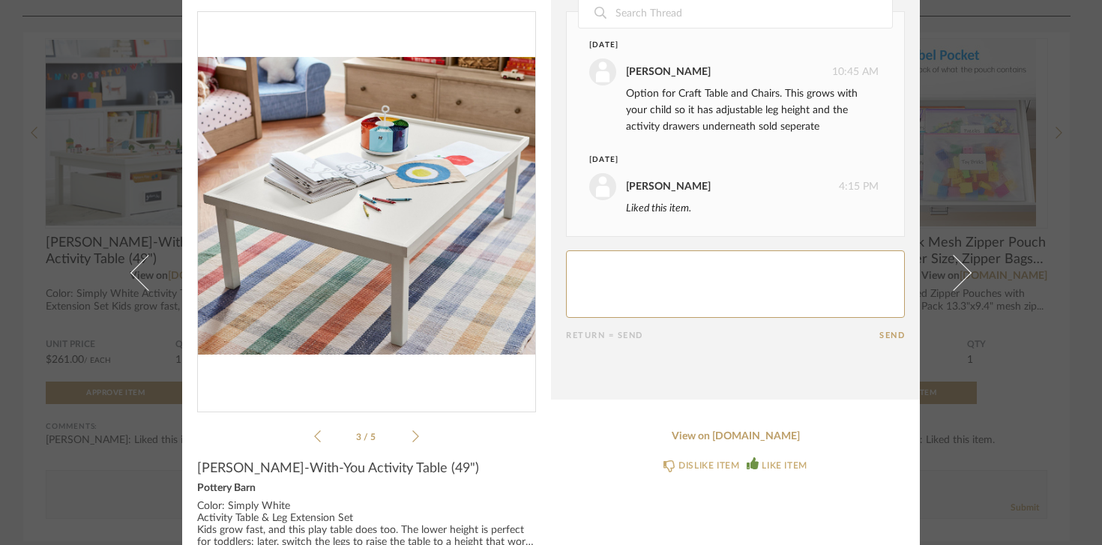
click at [58, 292] on div "× 3 / 5 Date Yesterday Natalie McCoy 10:45 AM Option for Craft Table and Chairs…" at bounding box center [551, 272] width 1102 height 545
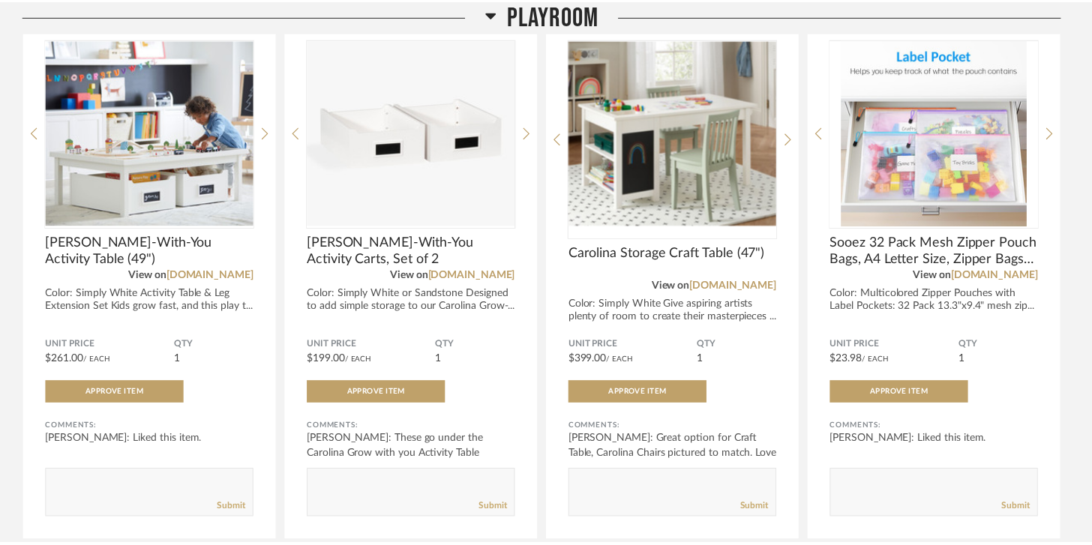
scroll to position [812, 0]
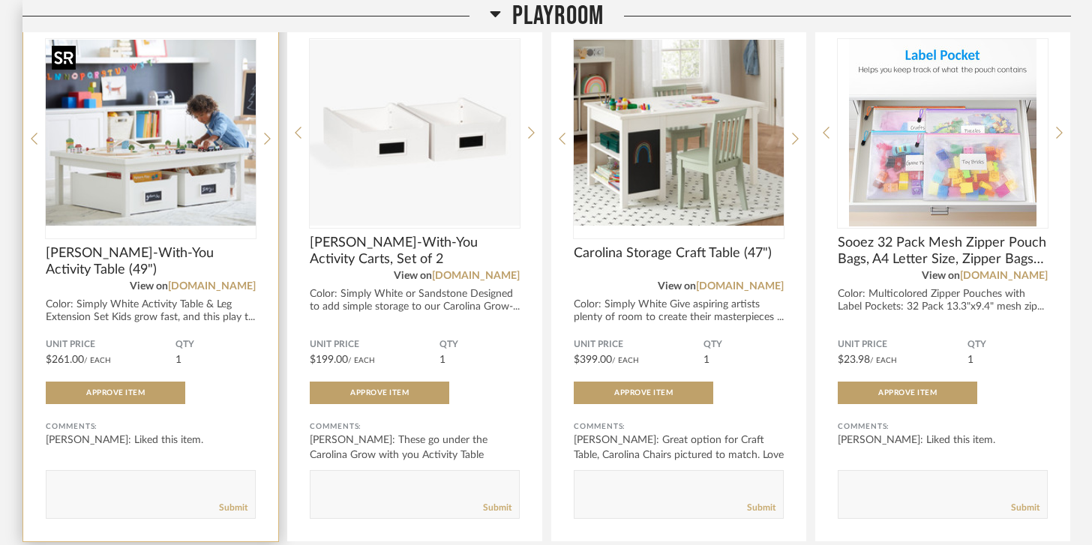
click at [0, 0] on img at bounding box center [0, 0] width 0 height 0
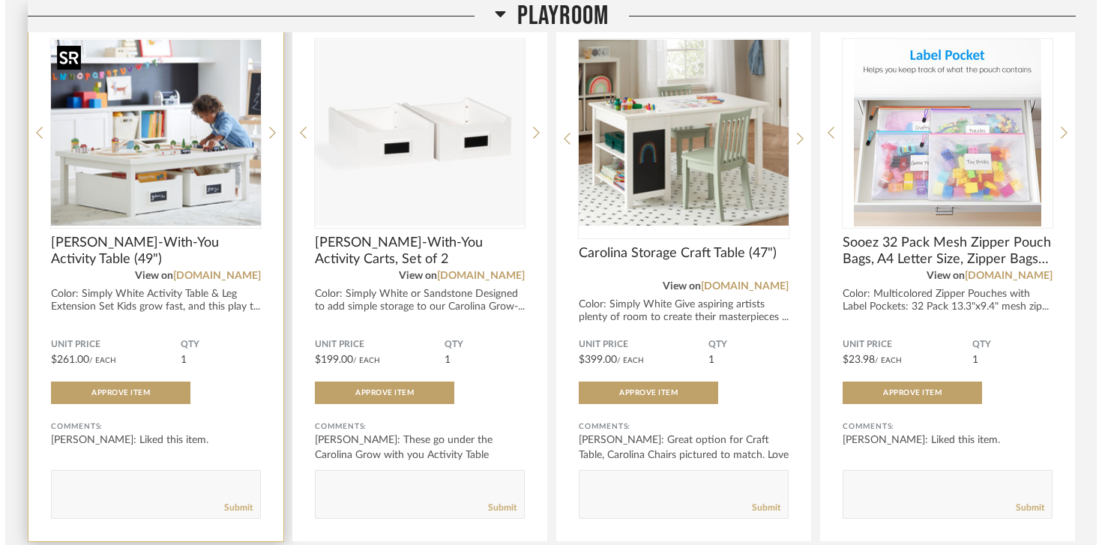
scroll to position [0, 0]
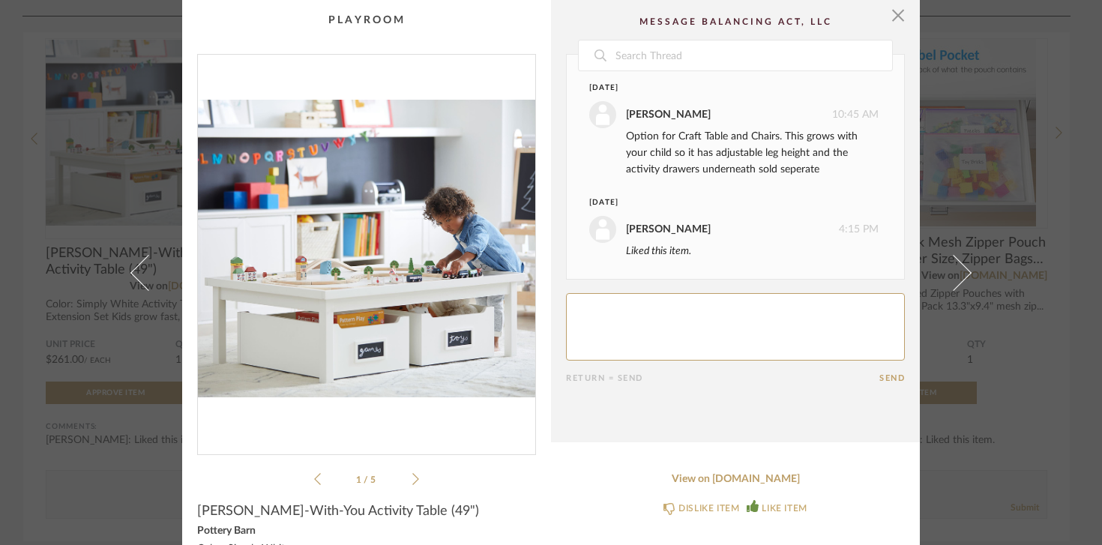
click at [400, 474] on li "1 / 5" at bounding box center [366, 479] width 91 height 18
click at [413, 475] on icon at bounding box center [415, 478] width 7 height 13
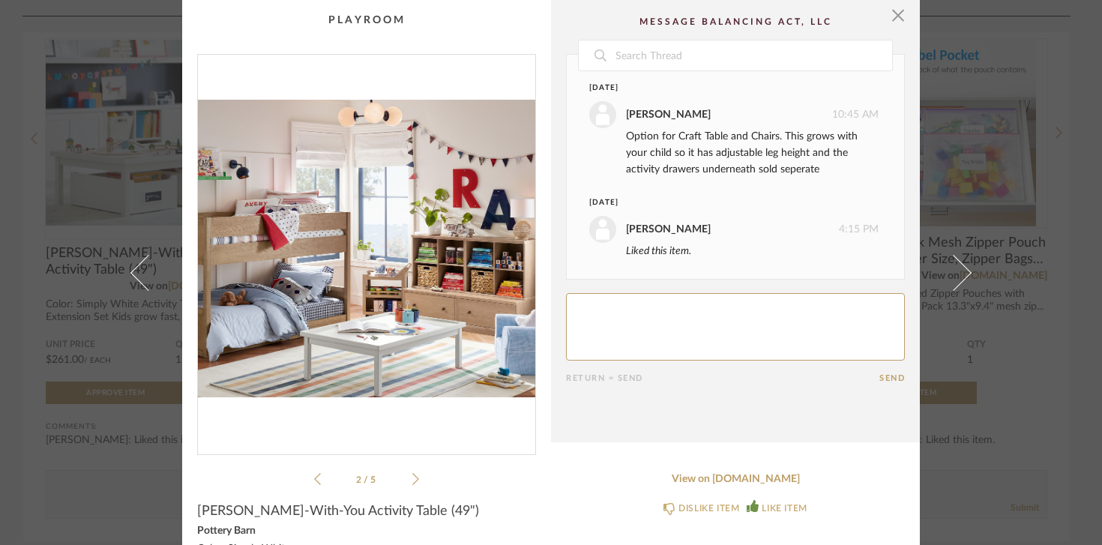
click at [413, 475] on icon at bounding box center [415, 478] width 7 height 13
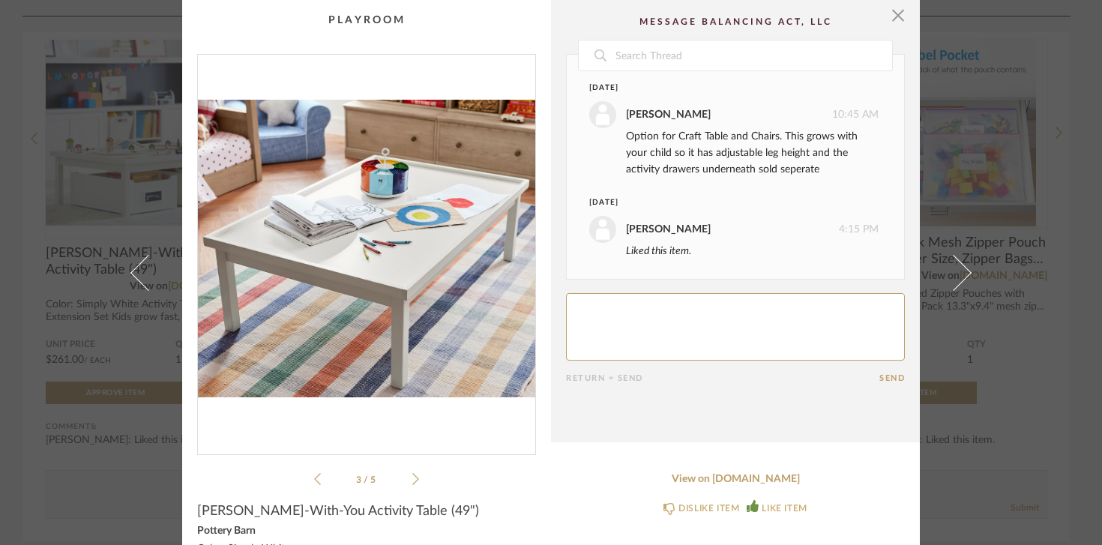
click at [413, 475] on icon at bounding box center [415, 478] width 7 height 13
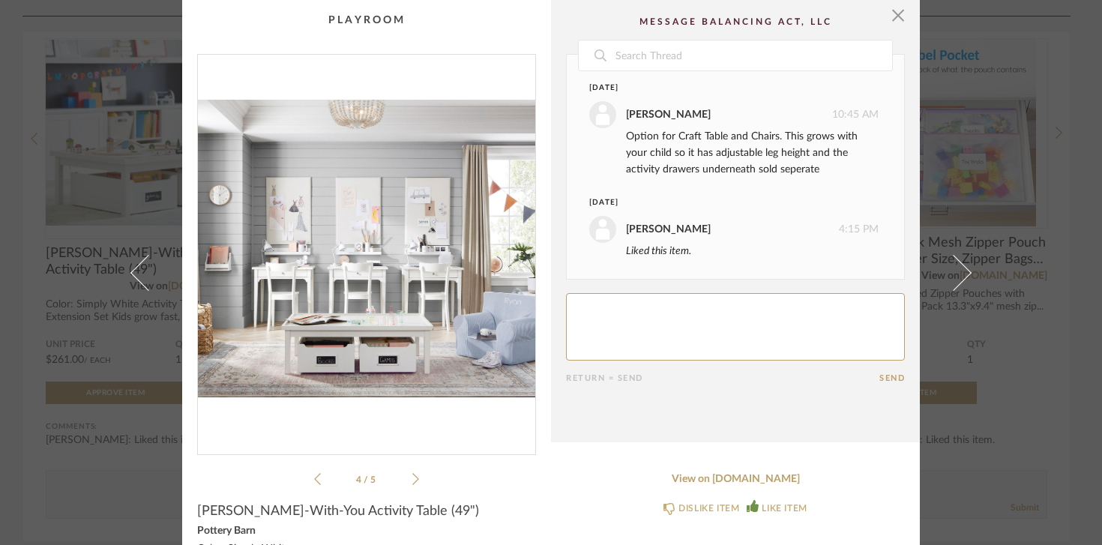
click at [406, 477] on ul "4 / 5" at bounding box center [366, 479] width 105 height 18
click at [412, 473] on icon at bounding box center [415, 478] width 7 height 13
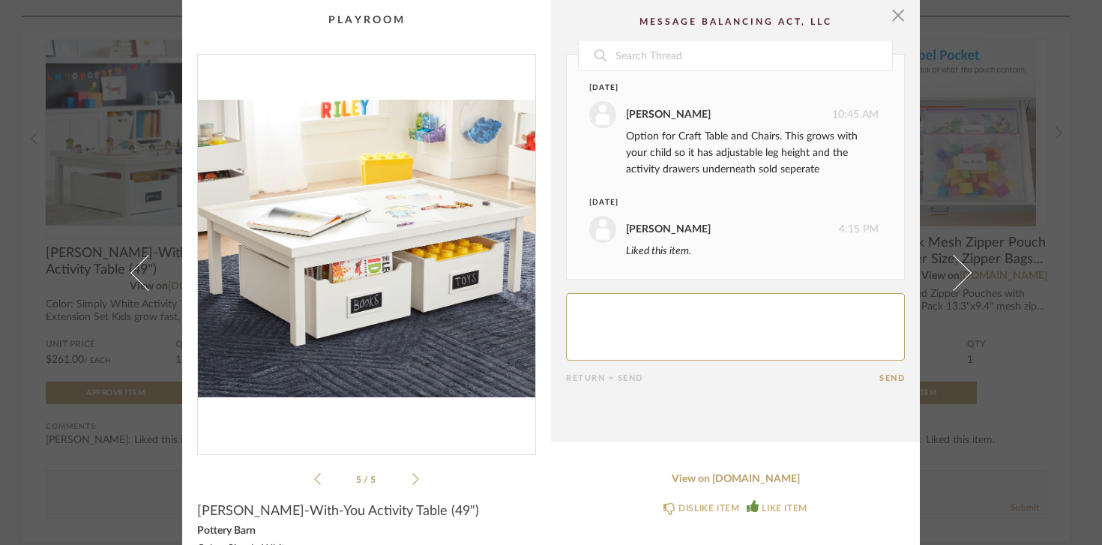
click at [307, 472] on div "5 / 5" at bounding box center [366, 271] width 339 height 434
click at [314, 481] on icon at bounding box center [317, 479] width 7 height 12
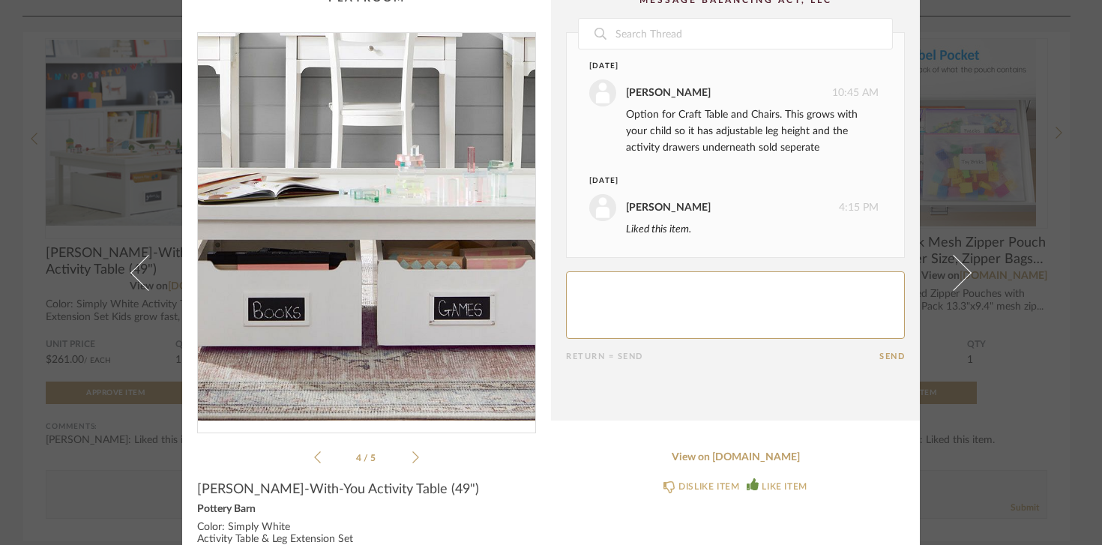
scroll to position [31, 0]
